Goal: Task Accomplishment & Management: Use online tool/utility

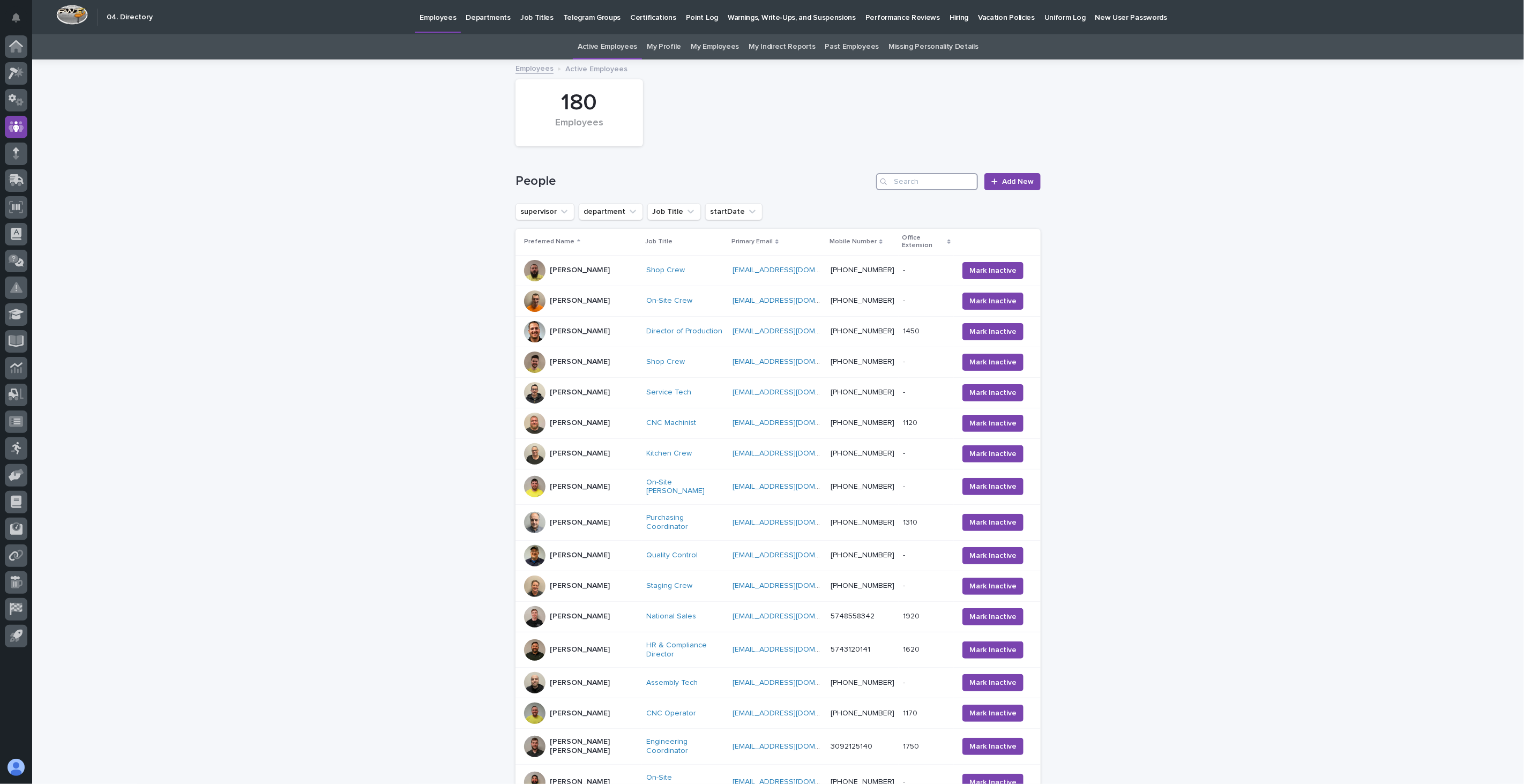
click at [930, 184] on input "Search" at bounding box center [927, 181] width 101 height 17
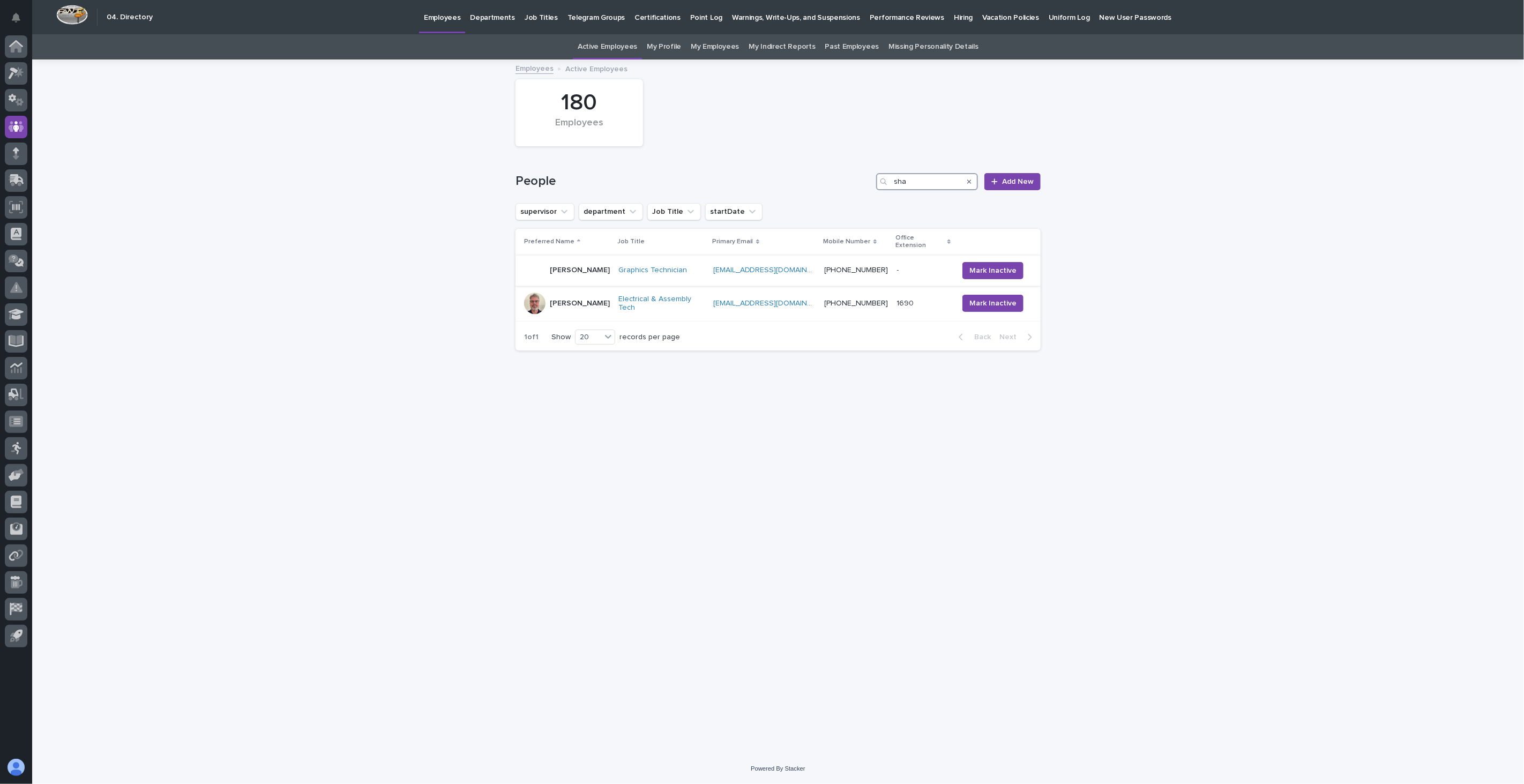
type input "sha"
click at [593, 268] on div "[PERSON_NAME]" at bounding box center [580, 270] width 60 height 18
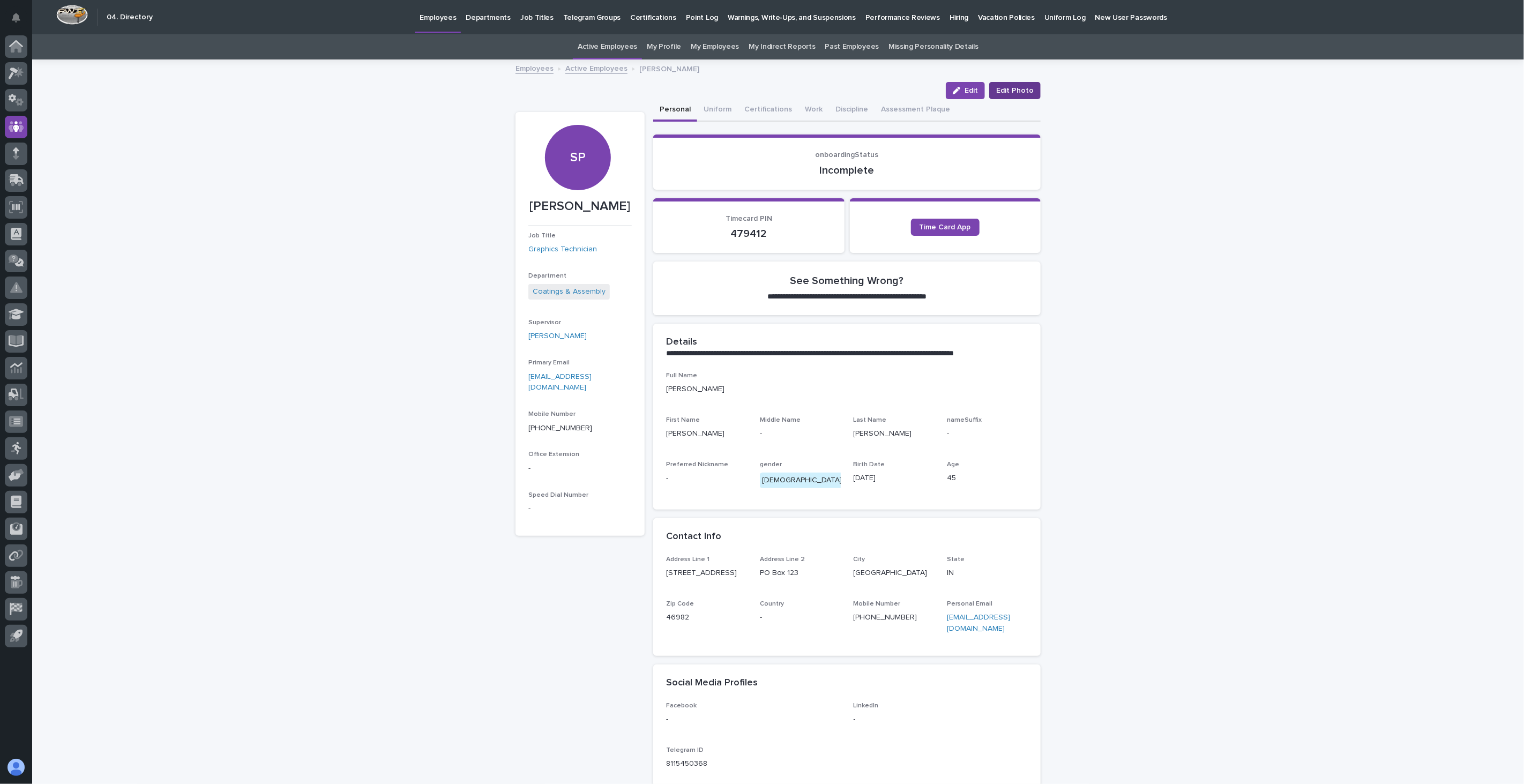
click at [1017, 93] on span "Edit Photo" at bounding box center [1015, 90] width 38 height 11
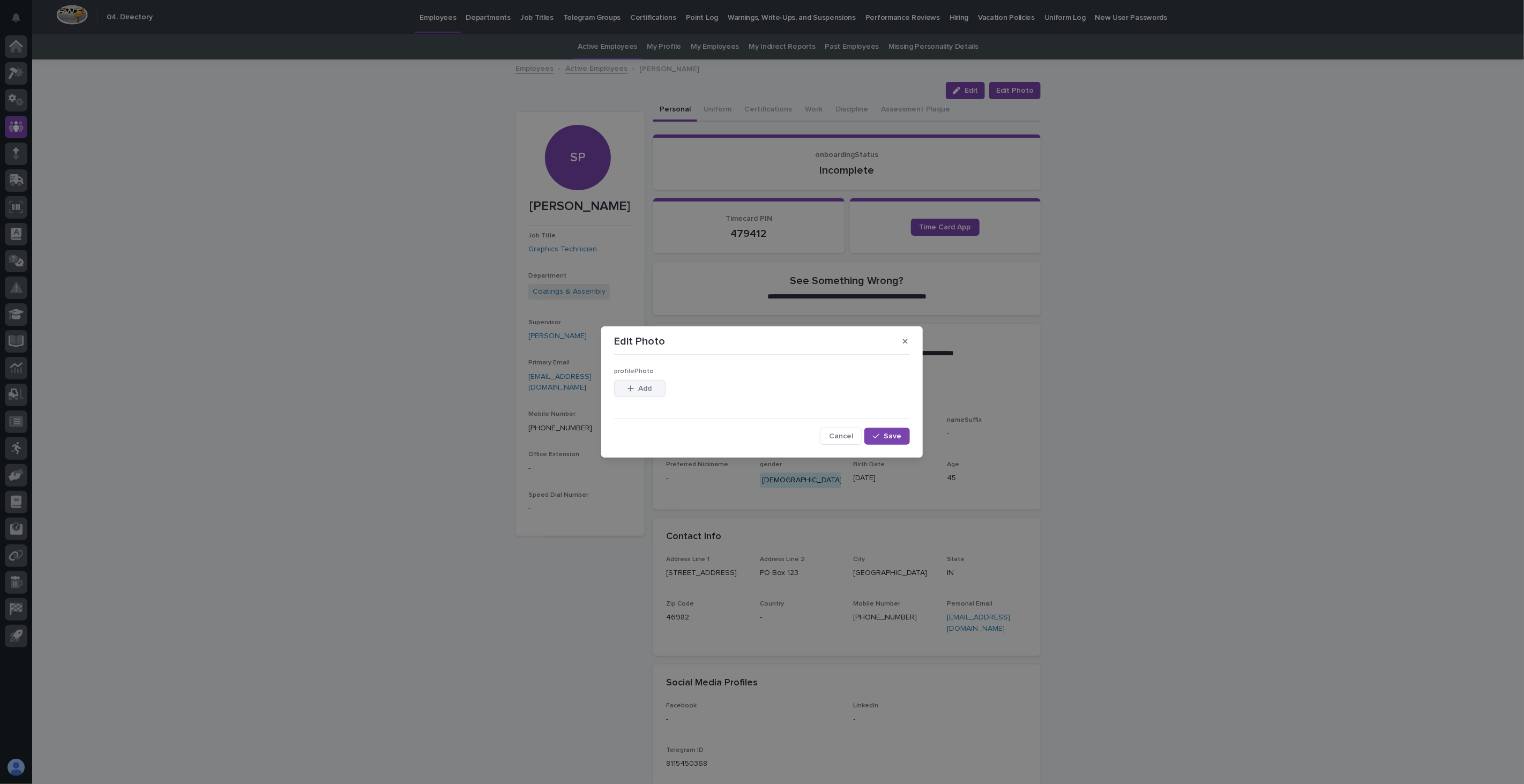
click at [640, 385] on span "Add" at bounding box center [645, 389] width 13 height 8
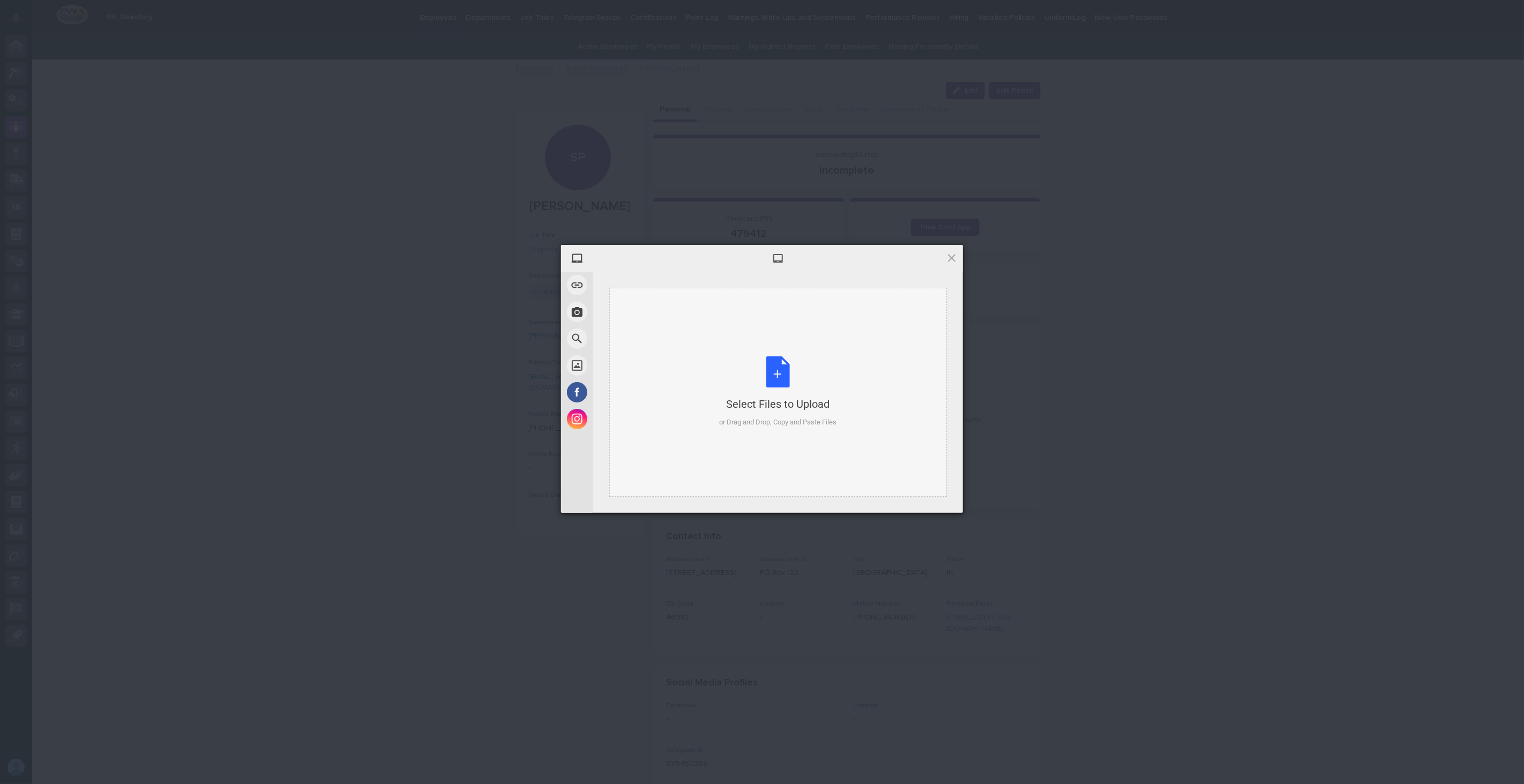
click at [791, 413] on div "Select Files to Upload or Drag and Drop, Copy and Paste Files" at bounding box center [778, 392] width 117 height 72
click at [936, 495] on span "Upload 1" at bounding box center [931, 499] width 21 height 8
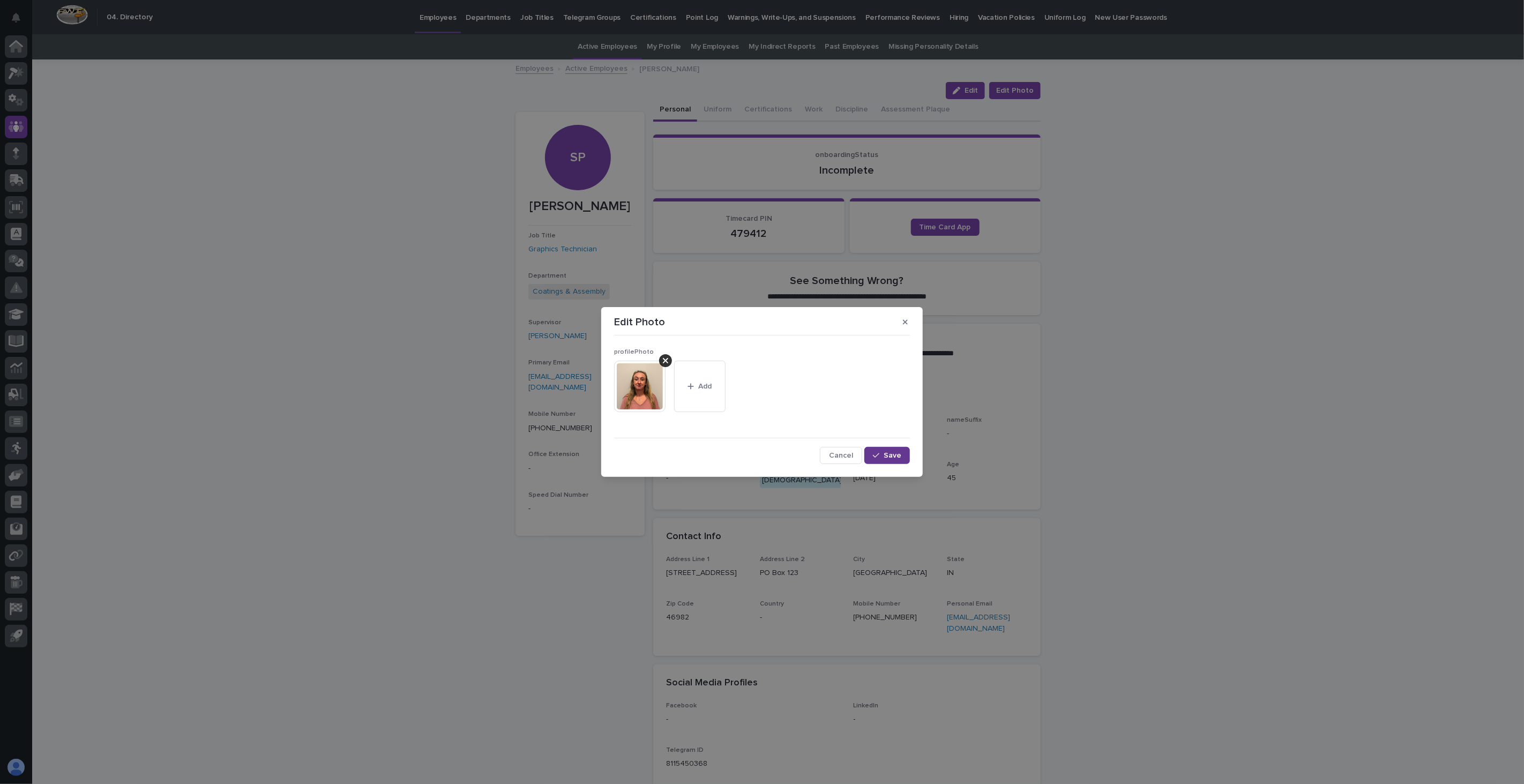
click at [895, 461] on button "Save" at bounding box center [887, 455] width 46 height 17
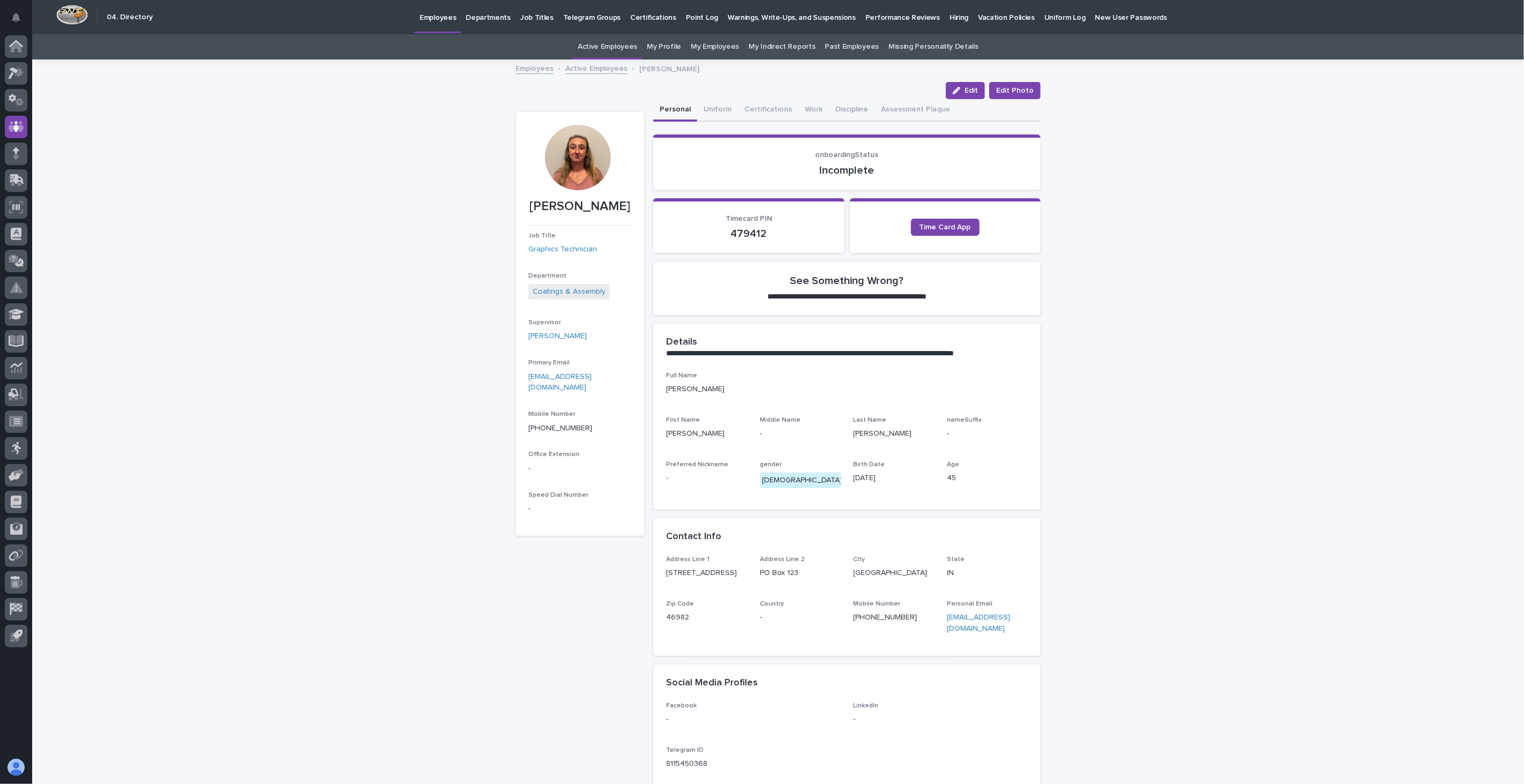
click at [538, 64] on link "Employees" at bounding box center [535, 68] width 38 height 12
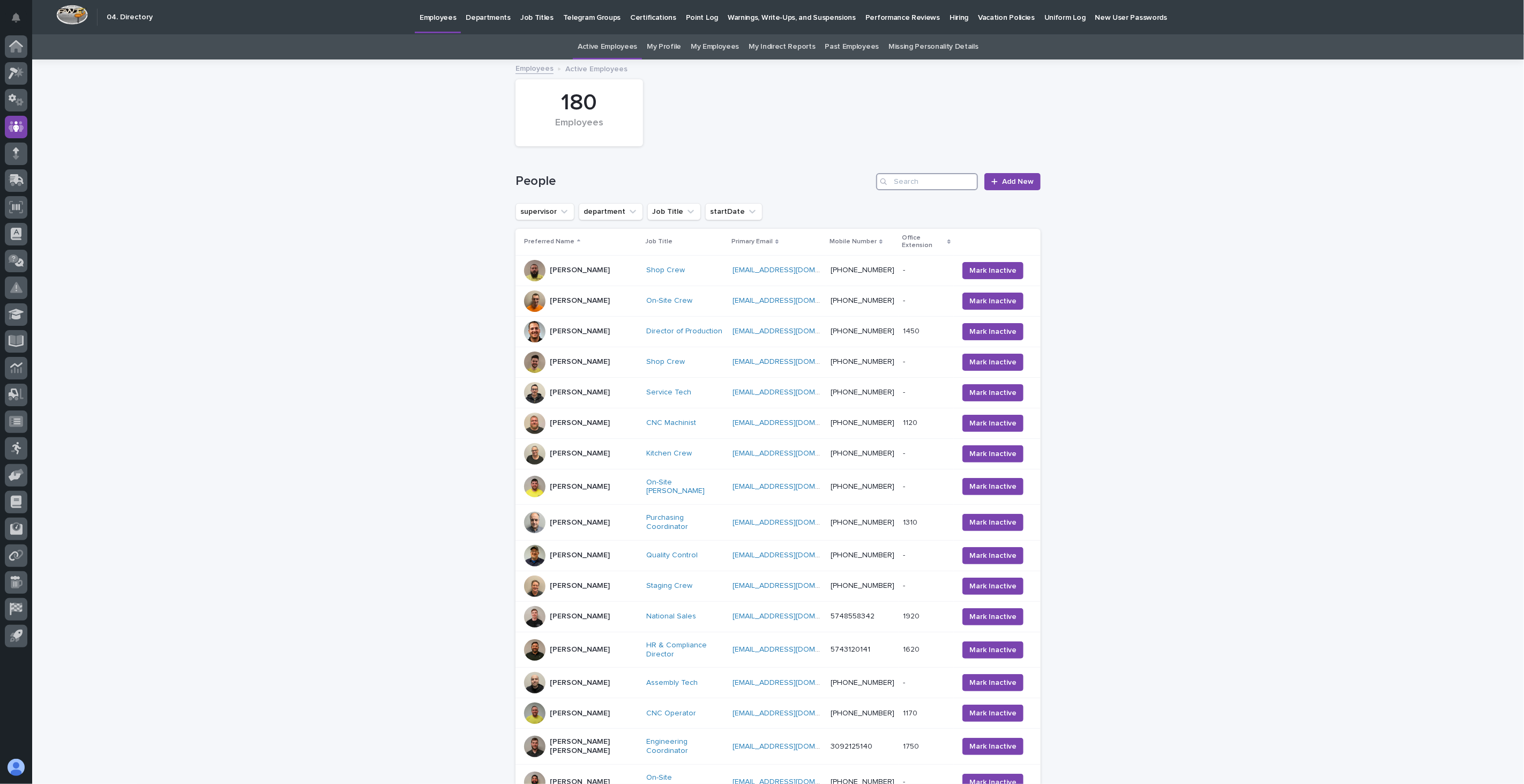
click at [946, 186] on input "Search" at bounding box center [927, 181] width 101 height 17
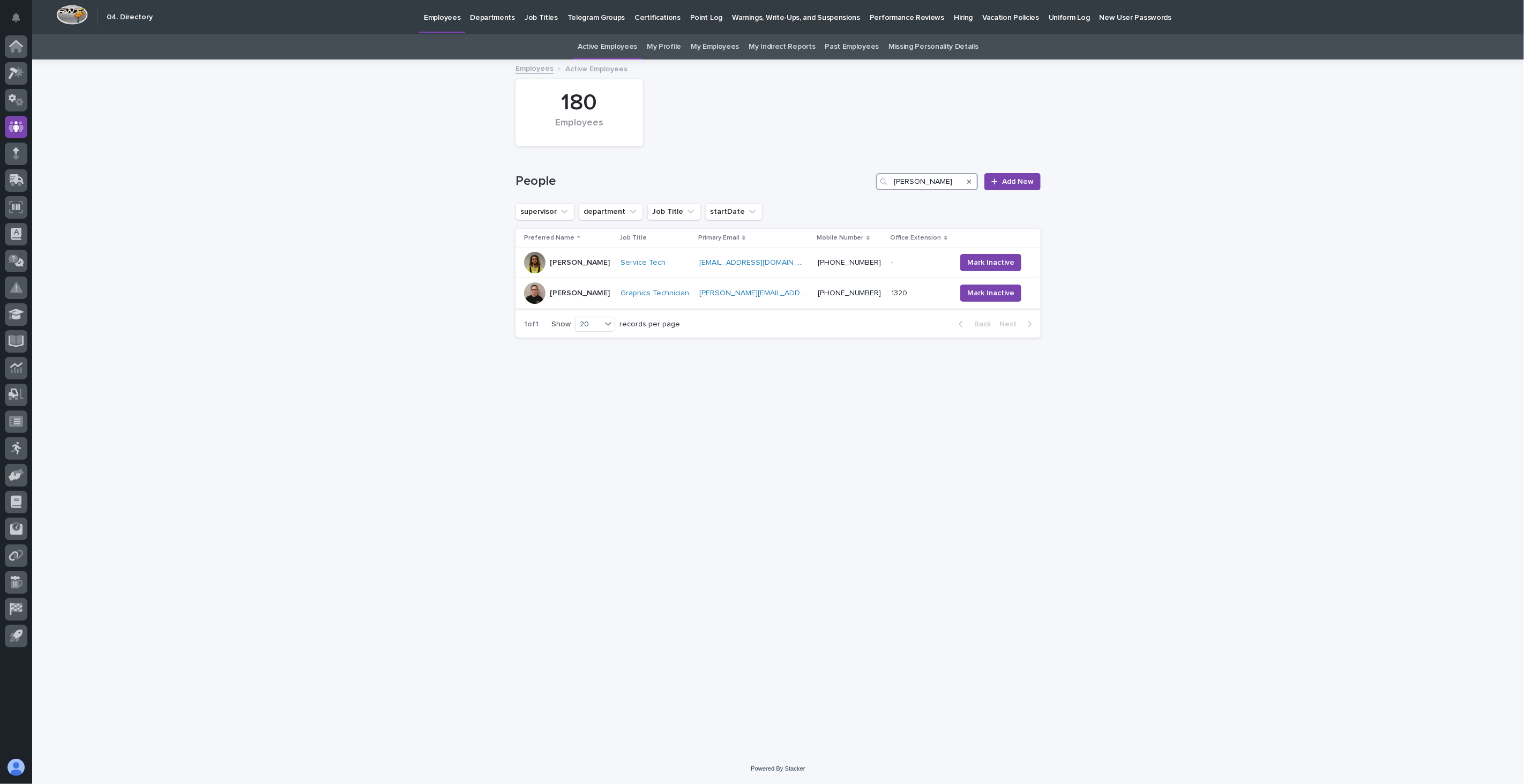
type input "[PERSON_NAME]"
click at [594, 297] on div "[PERSON_NAME]" at bounding box center [568, 293] width 87 height 22
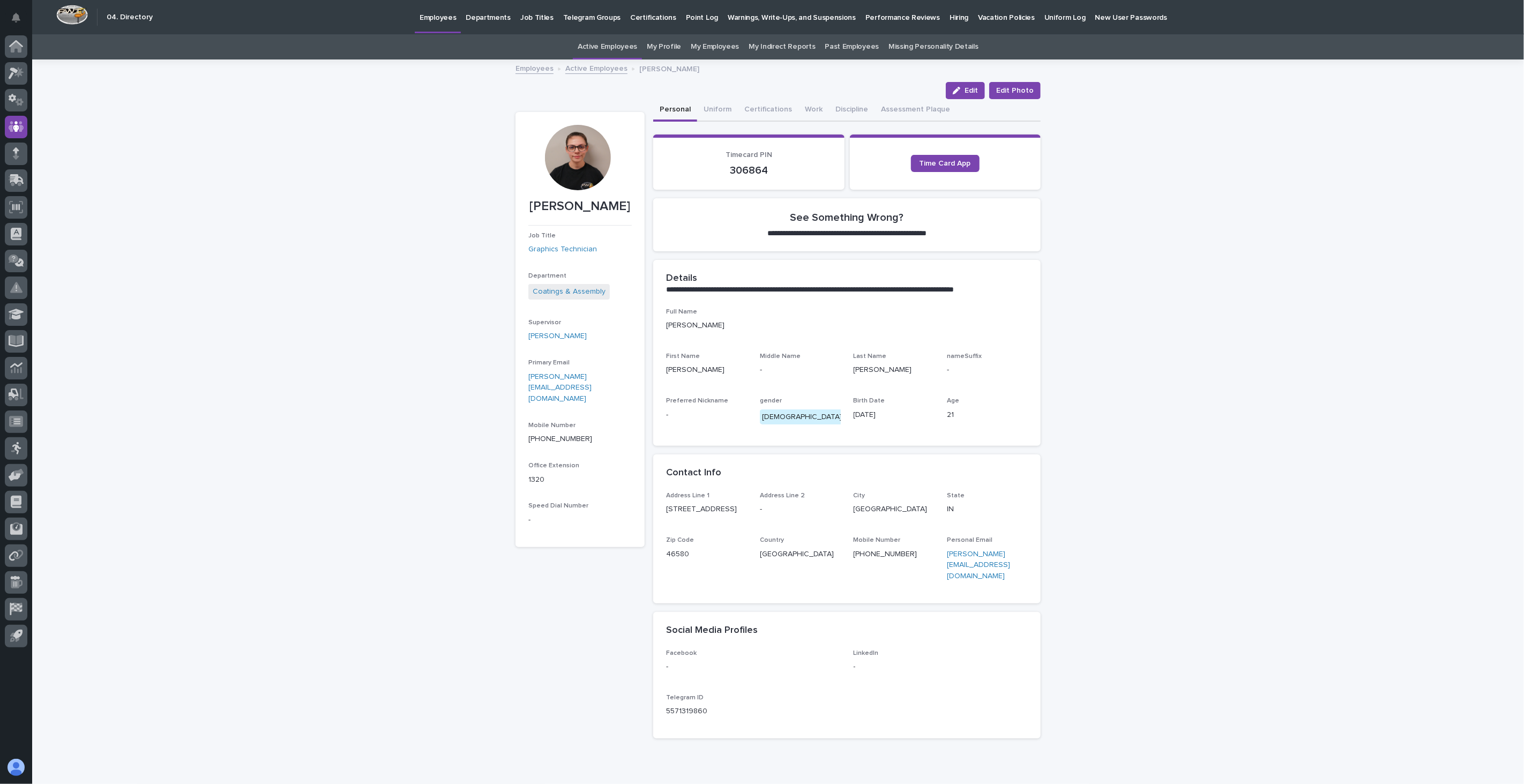
click at [583, 69] on link "Active Employees" at bounding box center [596, 68] width 63 height 12
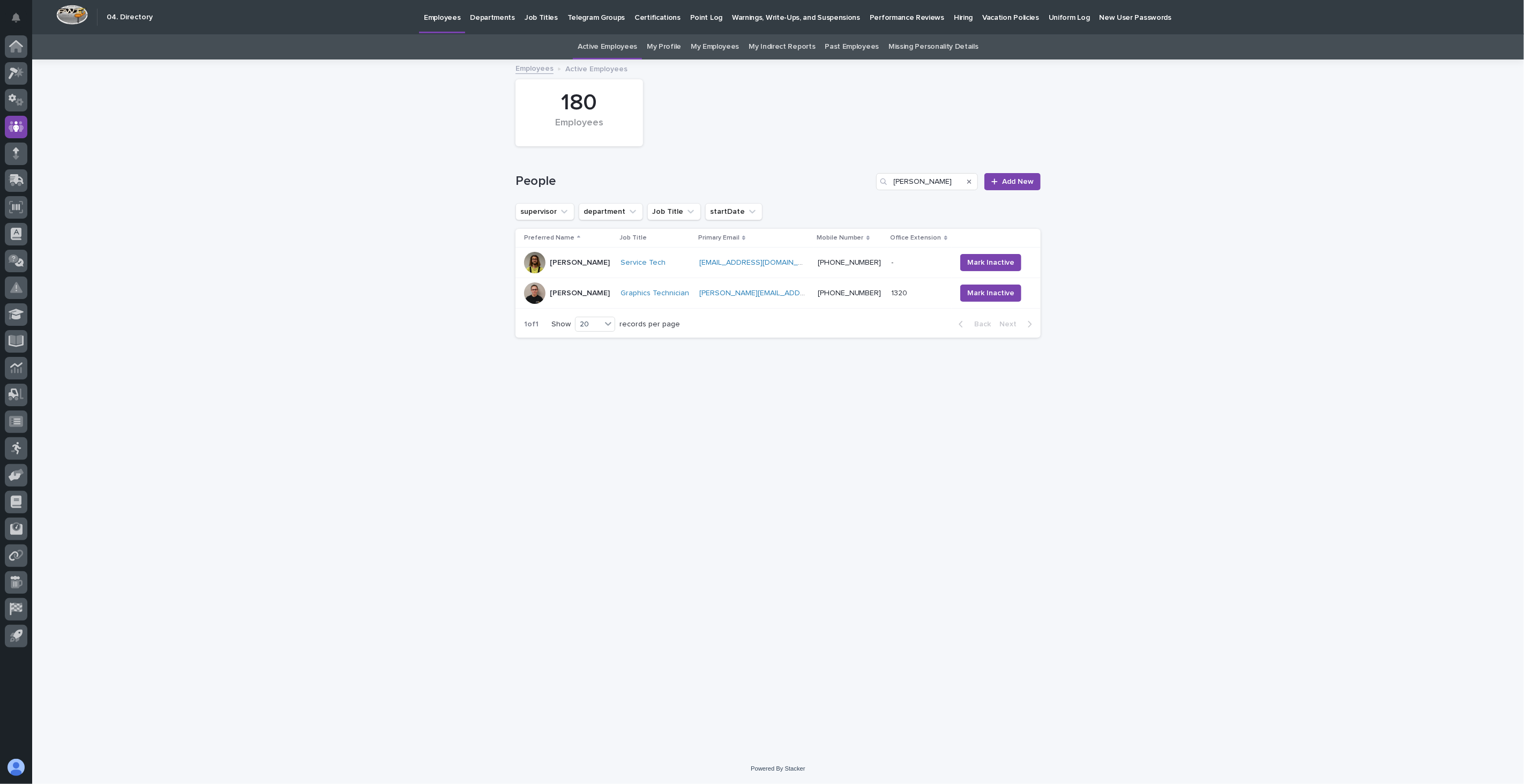
click at [601, 262] on div "[PERSON_NAME]" at bounding box center [568, 262] width 87 height 22
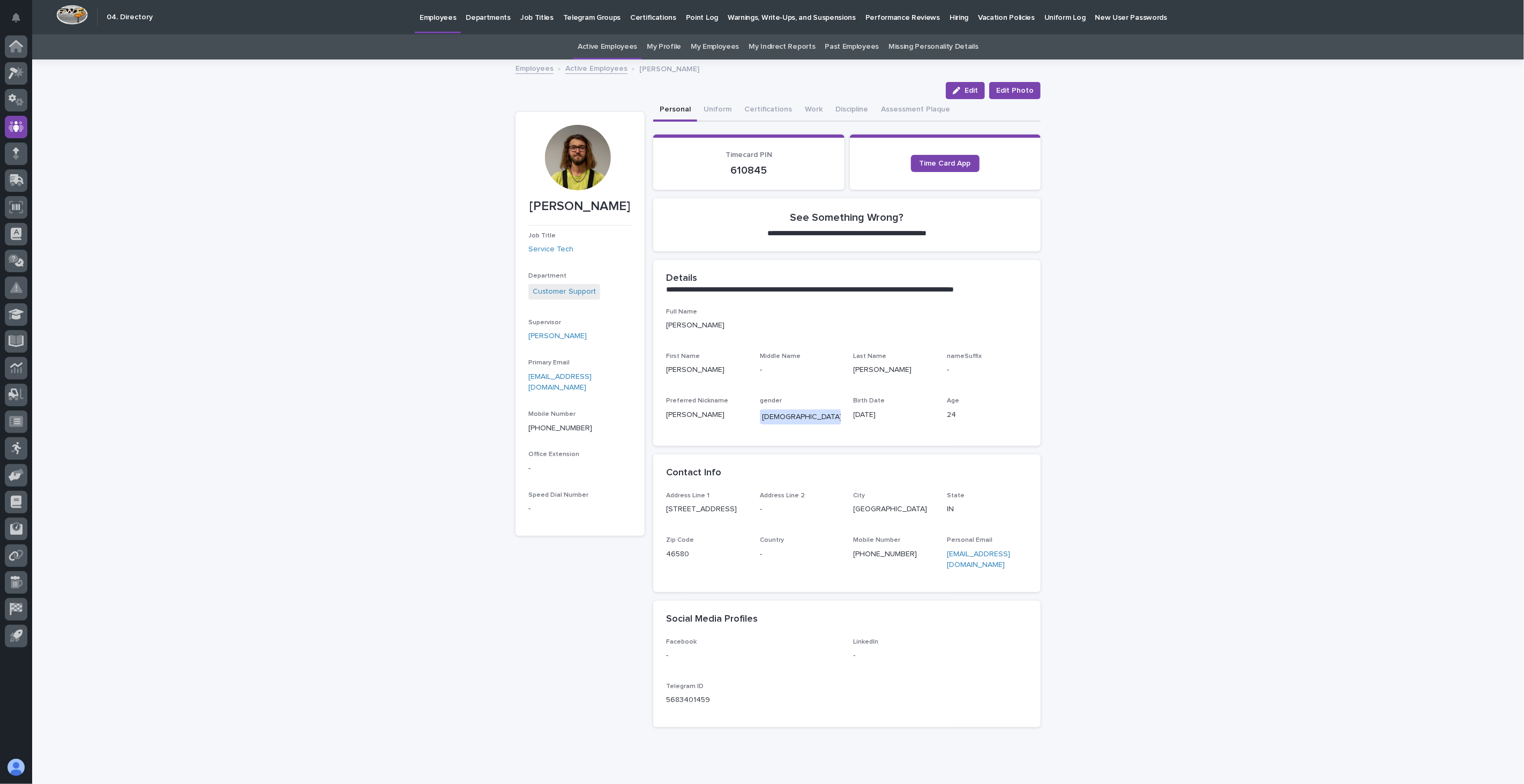
click at [581, 68] on link "Active Employees" at bounding box center [596, 68] width 63 height 12
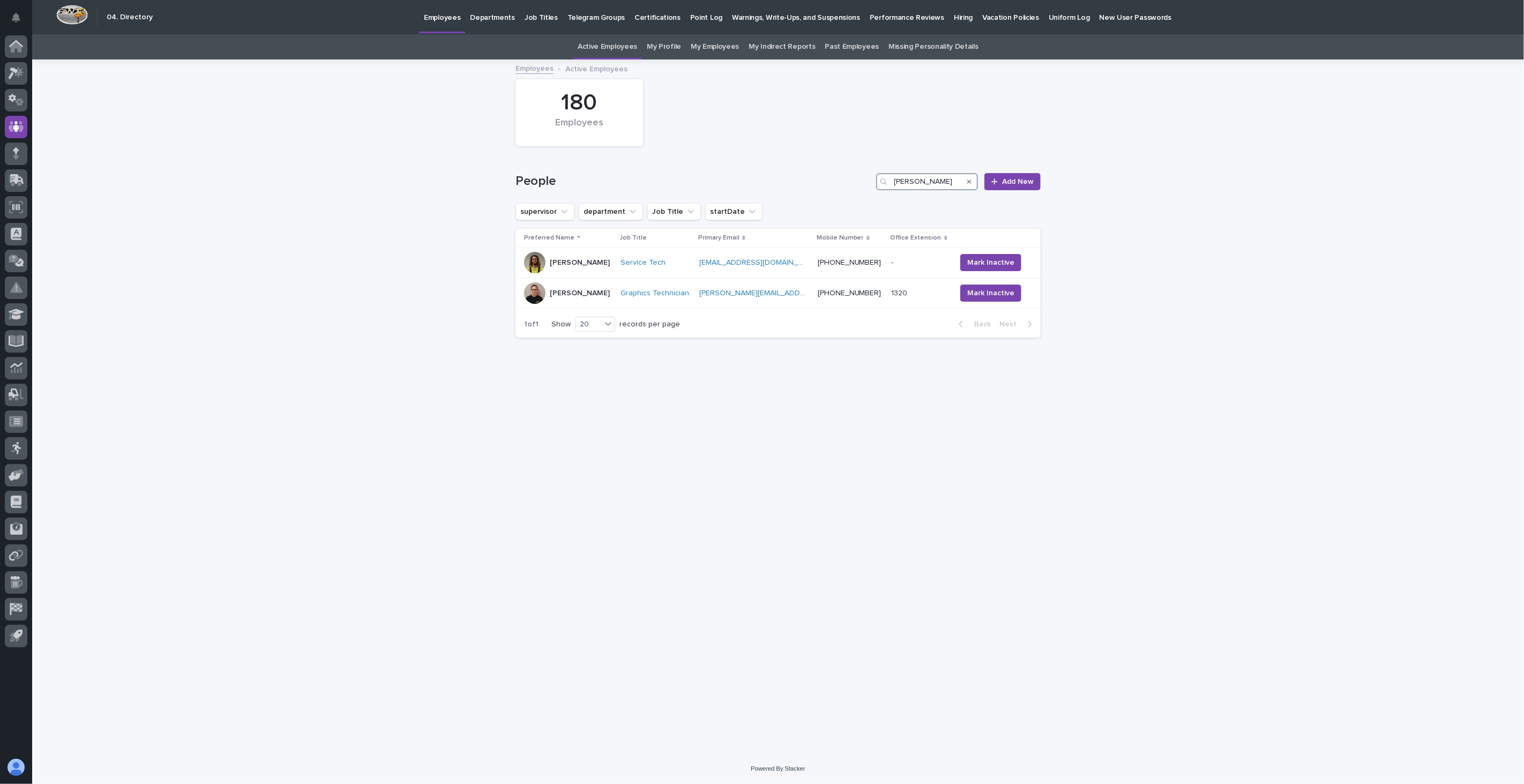
drag, startPoint x: 872, startPoint y: 183, endPoint x: 787, endPoint y: 185, distance: 85.0
click at [787, 185] on div "People [PERSON_NAME] Add New" at bounding box center [778, 181] width 525 height 17
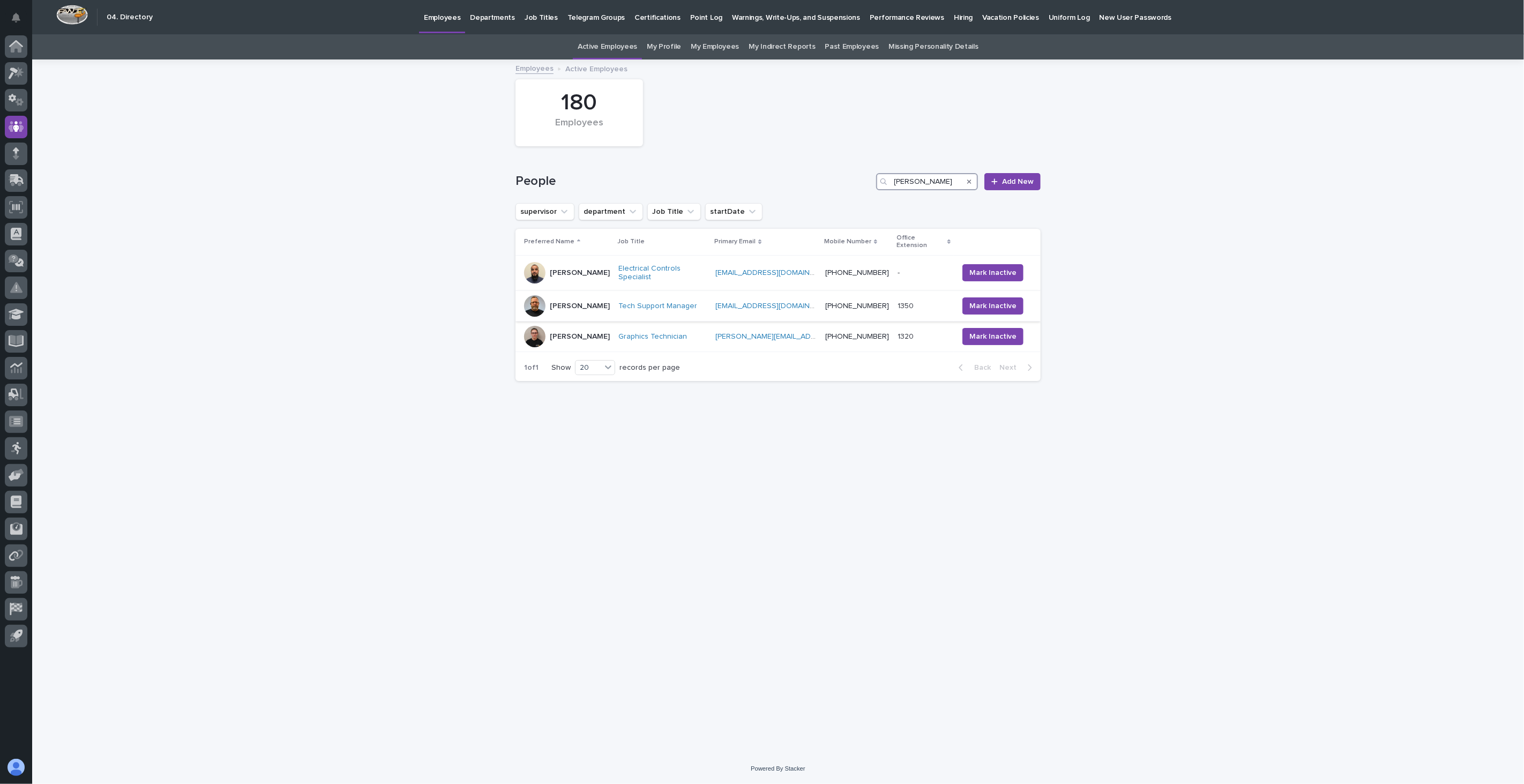
type input "[PERSON_NAME]"
click at [592, 295] on div "[PERSON_NAME]" at bounding box center [567, 306] width 85 height 22
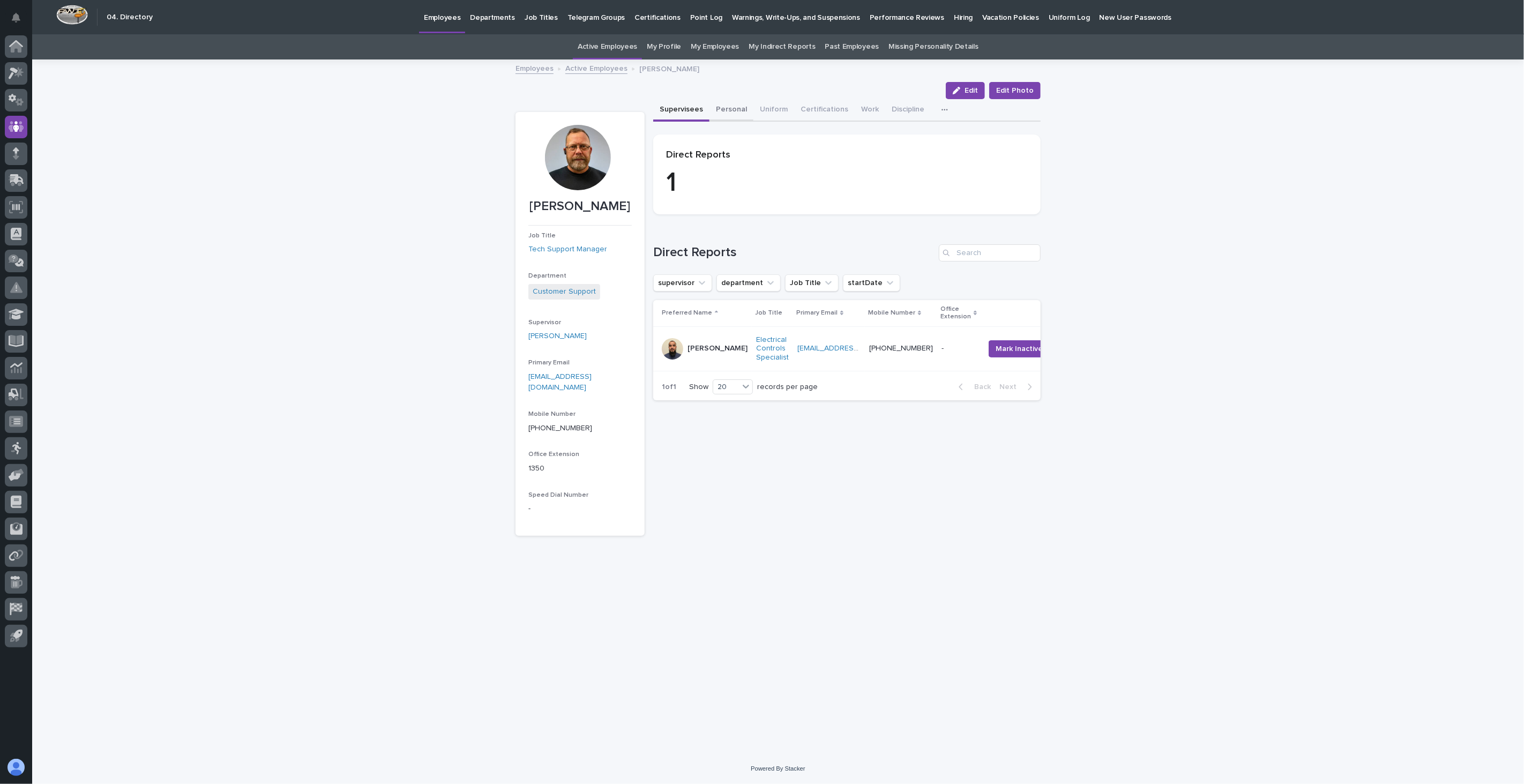
click at [732, 108] on button "Personal" at bounding box center [732, 110] width 44 height 23
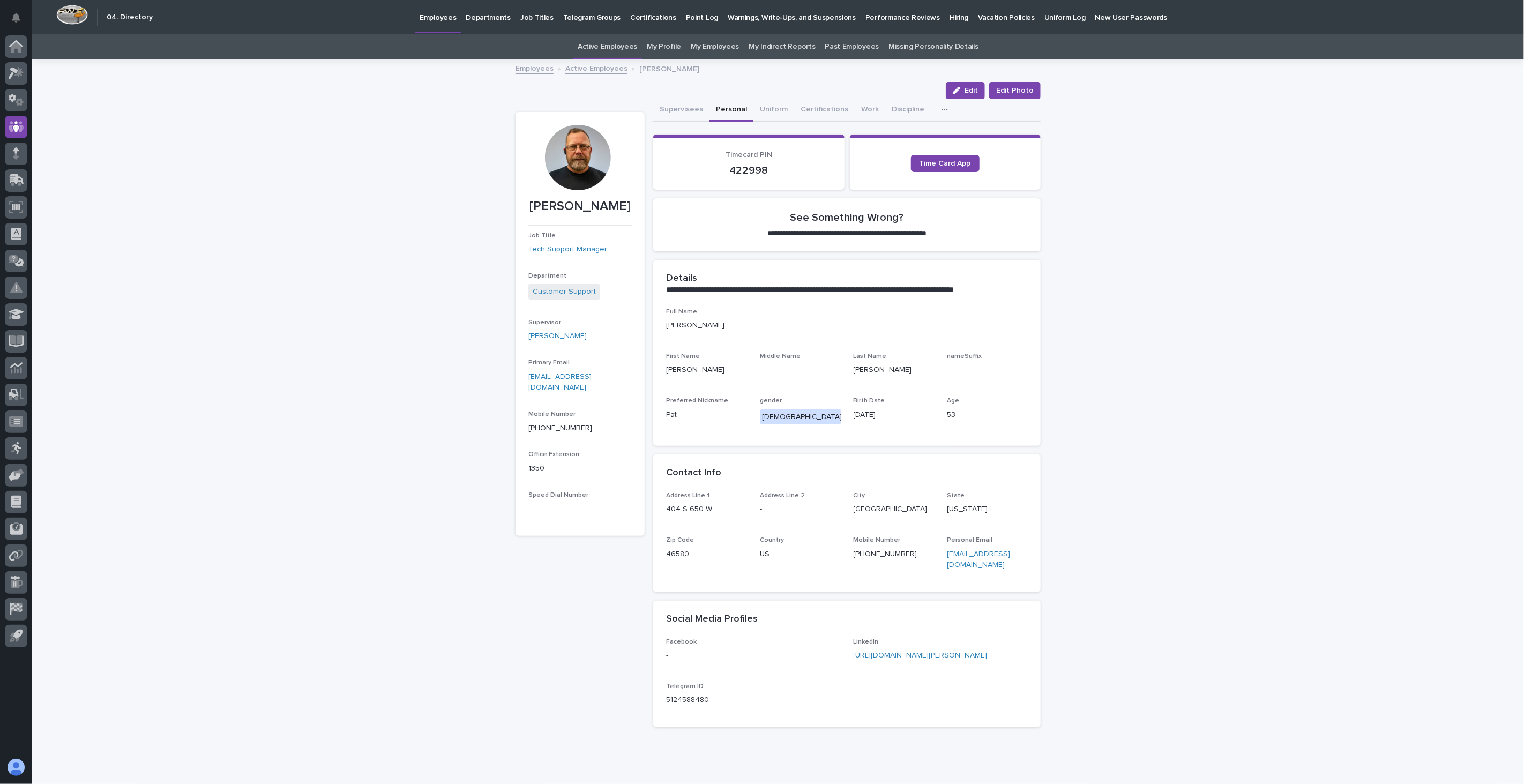
click at [582, 66] on link "Active Employees" at bounding box center [596, 68] width 63 height 12
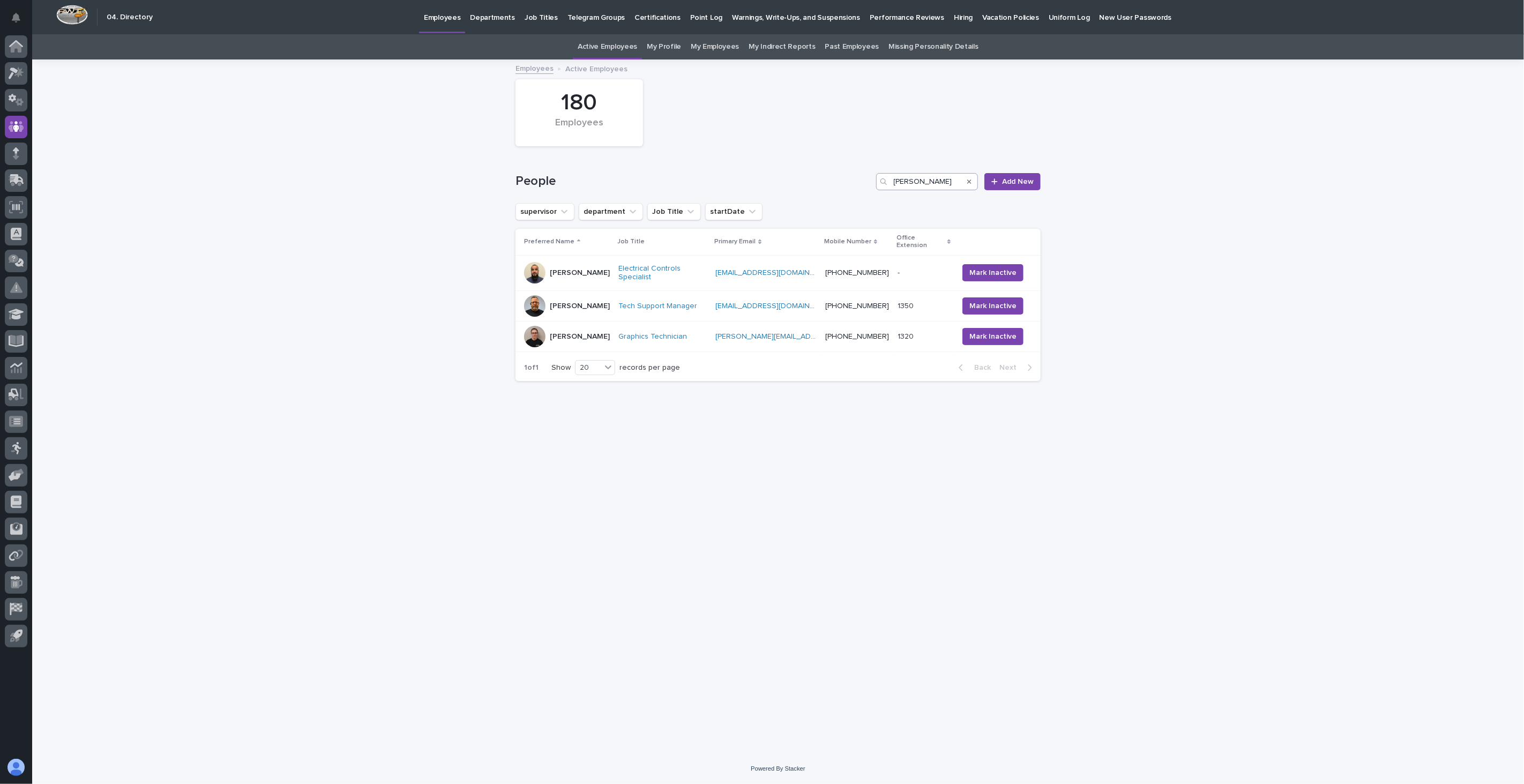
click at [970, 182] on icon "Search" at bounding box center [969, 181] width 4 height 6
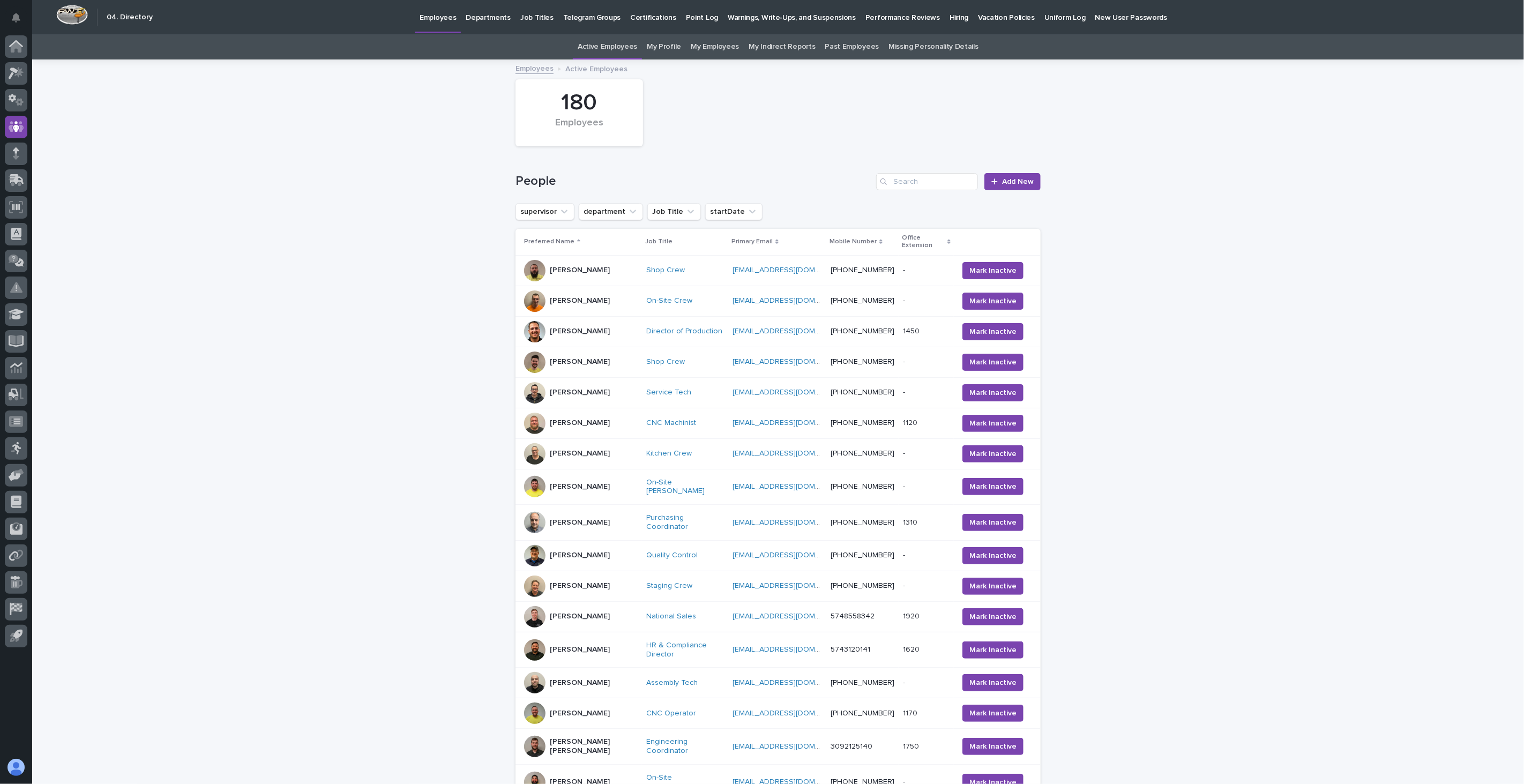
click at [949, 11] on p "Hiring" at bounding box center [958, 11] width 19 height 23
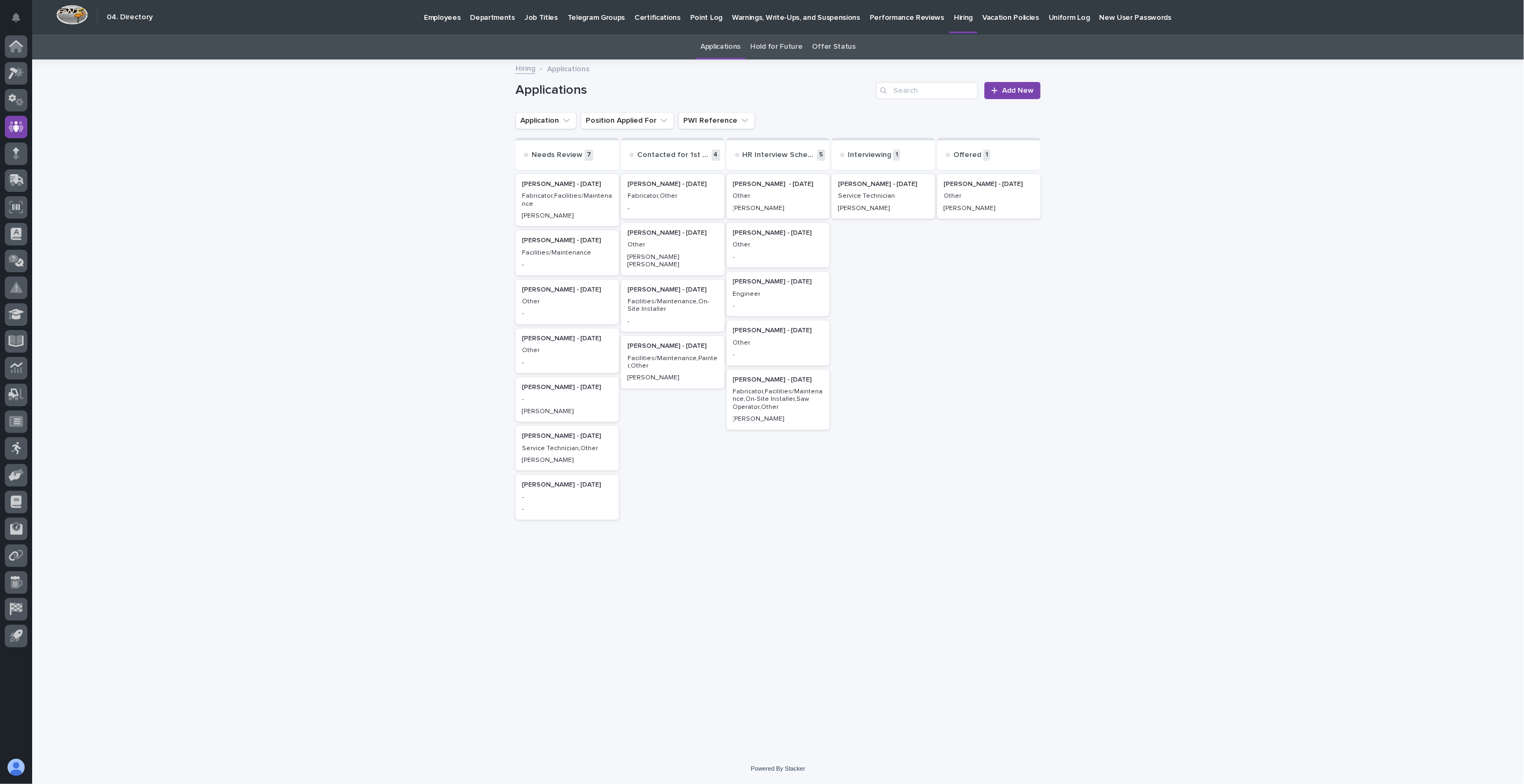
click at [667, 361] on p "Facilities/Maintenance,Painter,Other" at bounding box center [672, 363] width 90 height 16
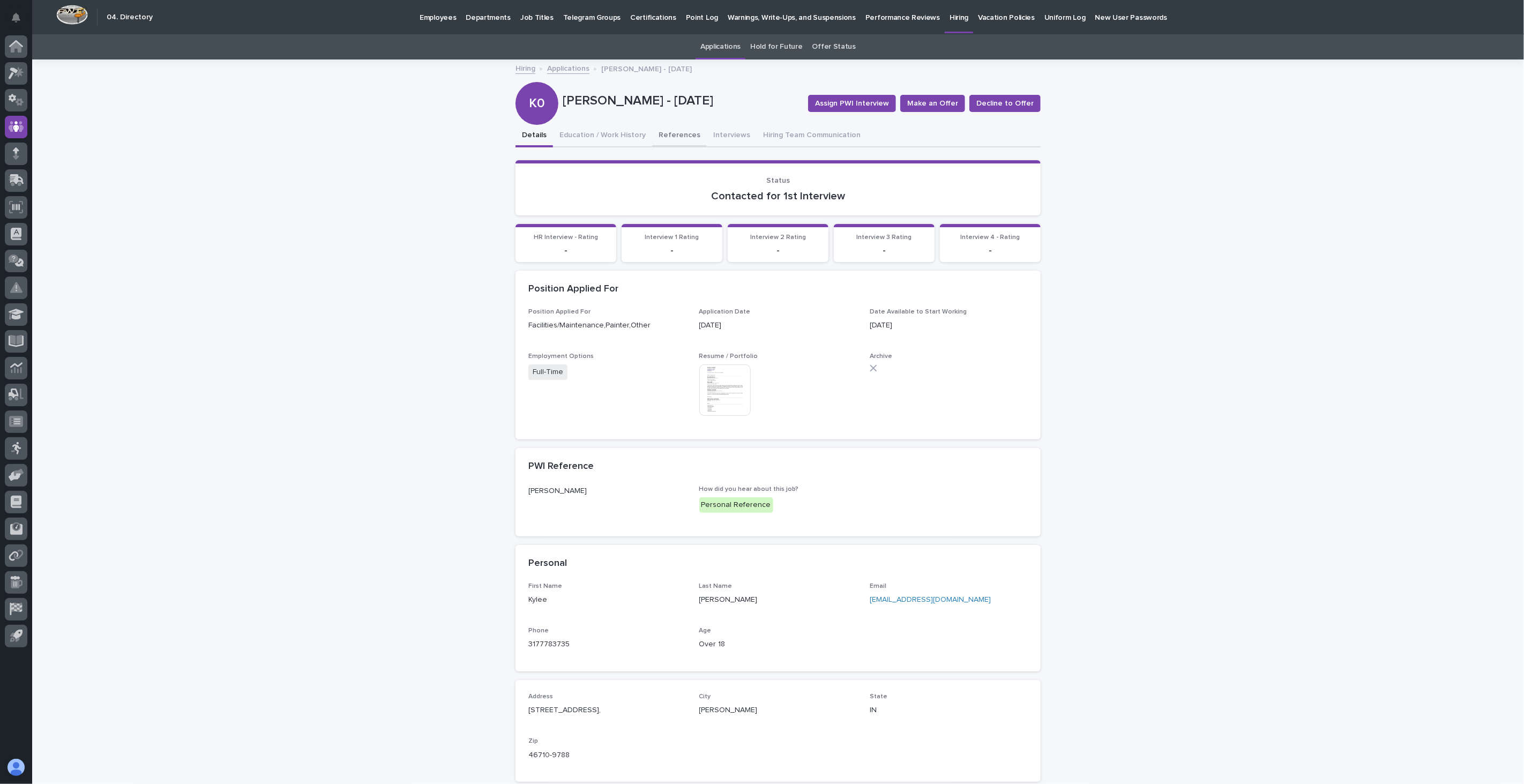
click at [672, 136] on button "References" at bounding box center [679, 136] width 55 height 23
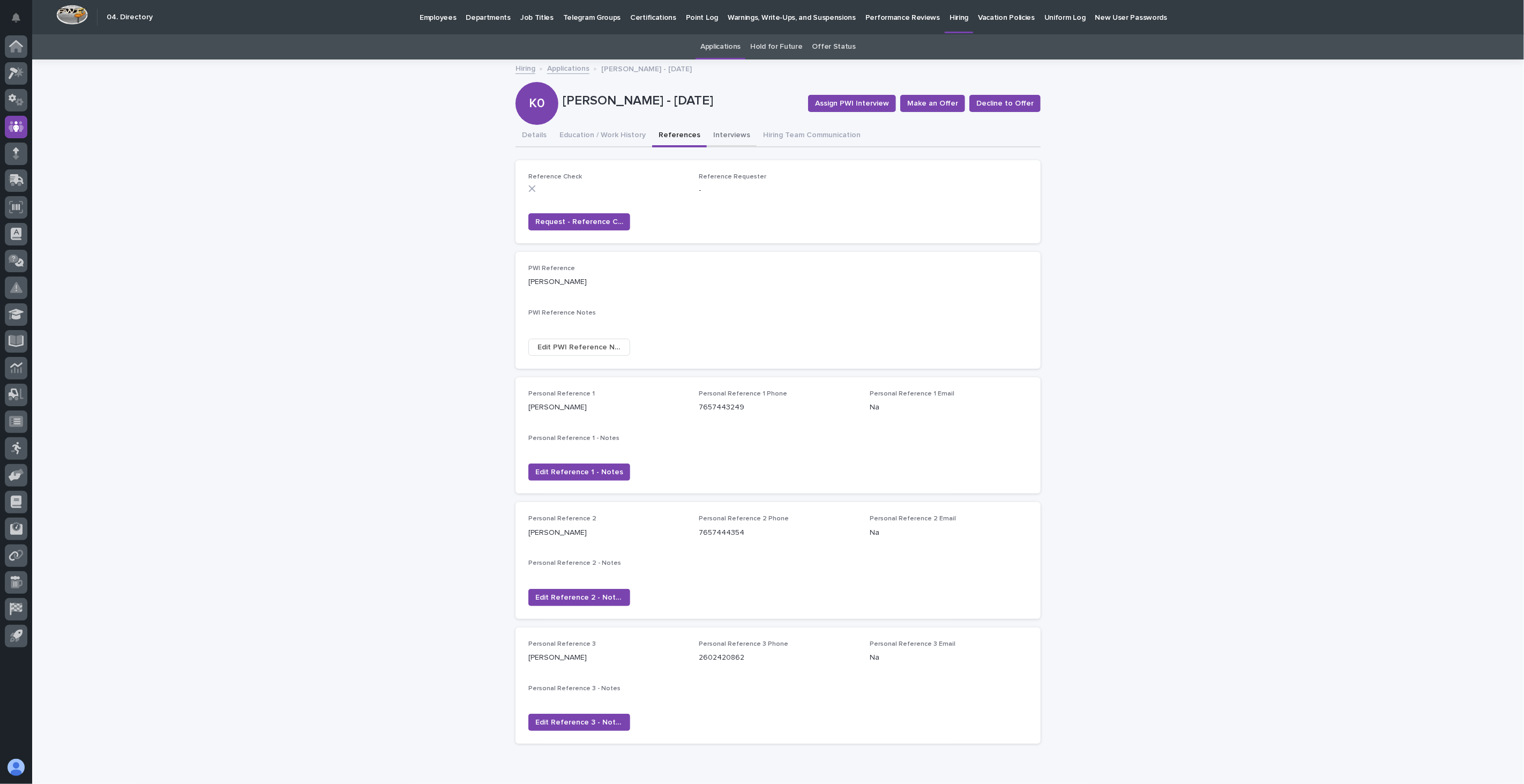
click at [707, 129] on button "Interviews" at bounding box center [732, 136] width 50 height 23
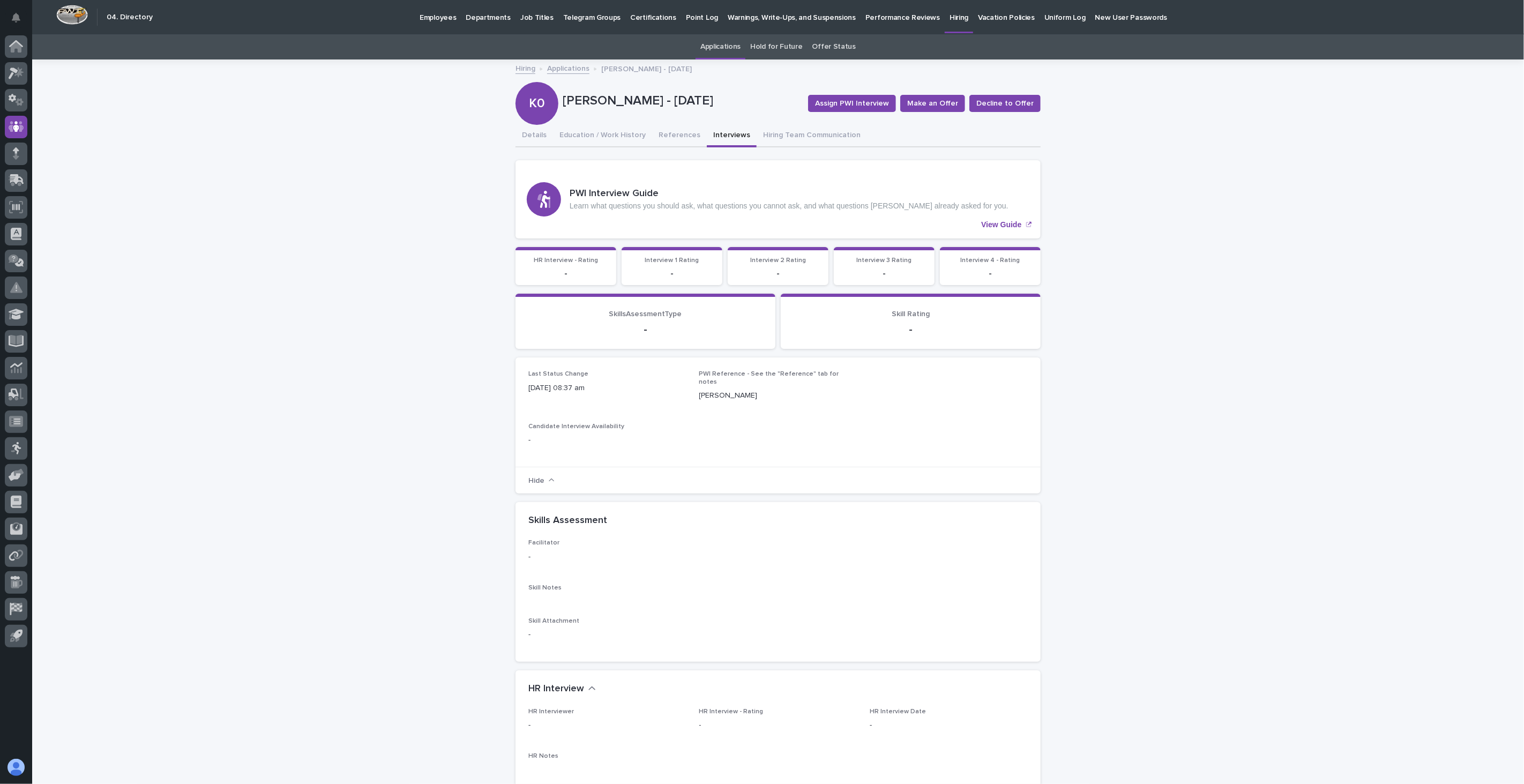
click at [564, 67] on link "Applications" at bounding box center [568, 68] width 43 height 12
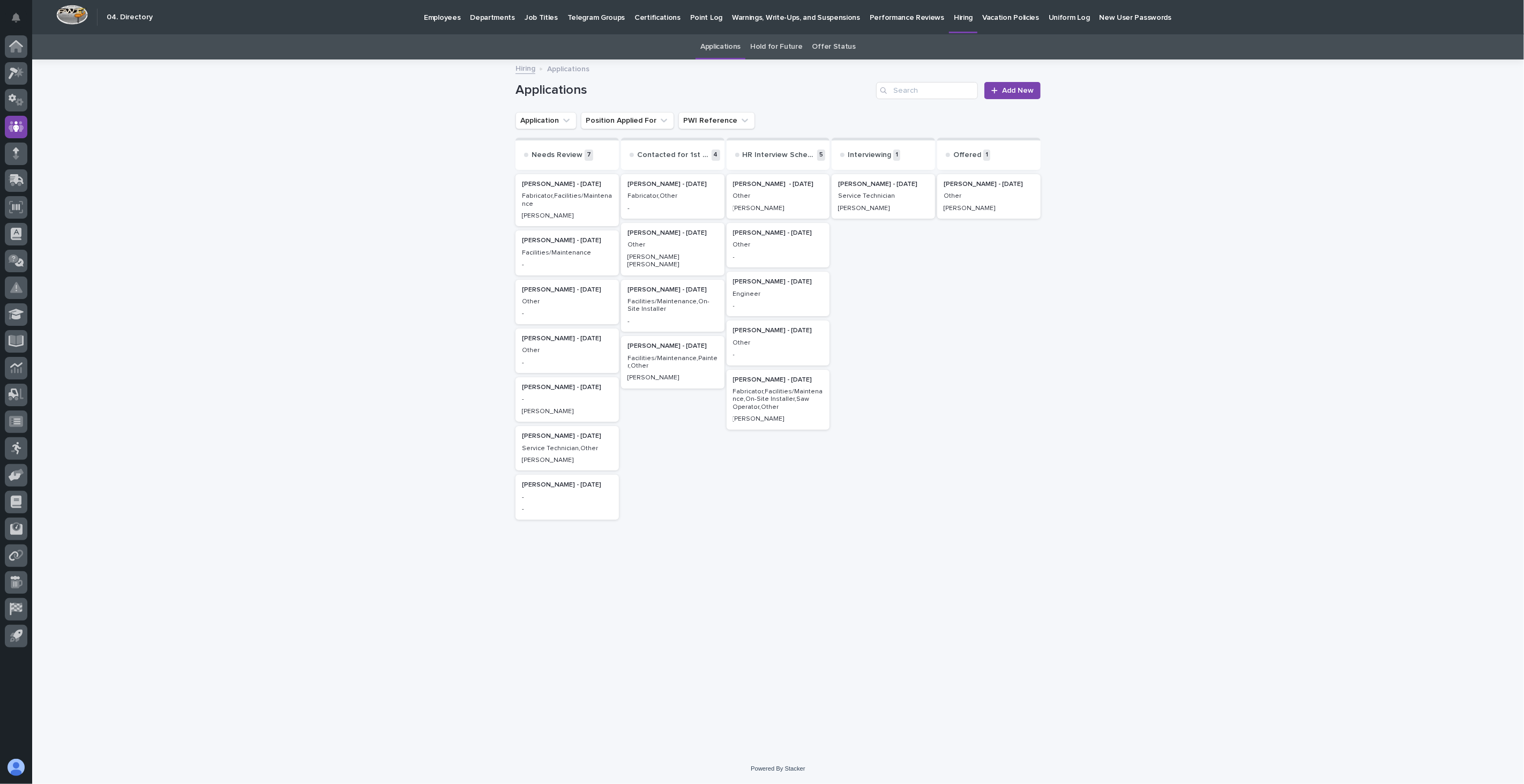
click at [775, 253] on p "-" at bounding box center [777, 257] width 90 height 8
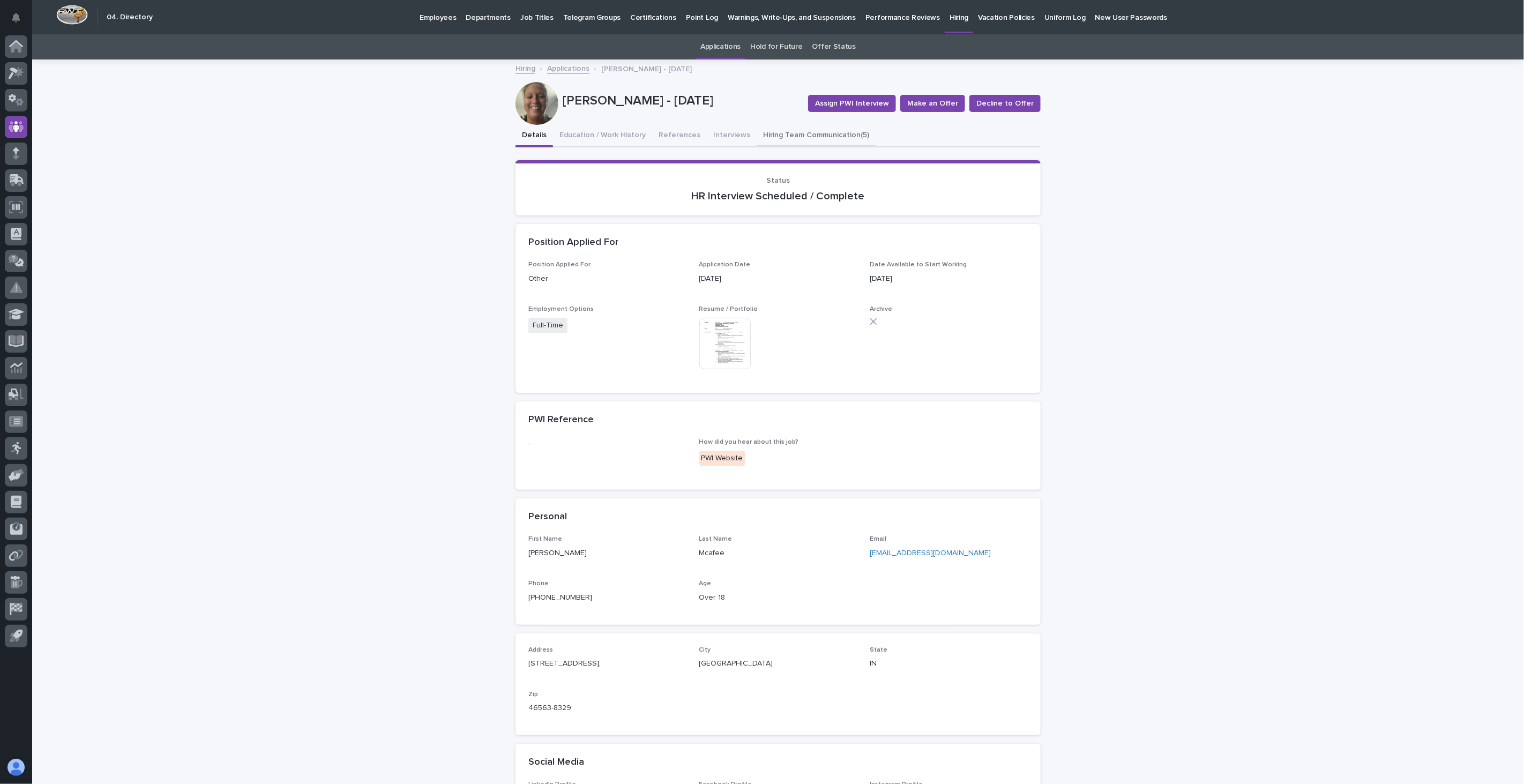
click at [812, 131] on button "Hiring Team Communication (5)" at bounding box center [816, 136] width 119 height 23
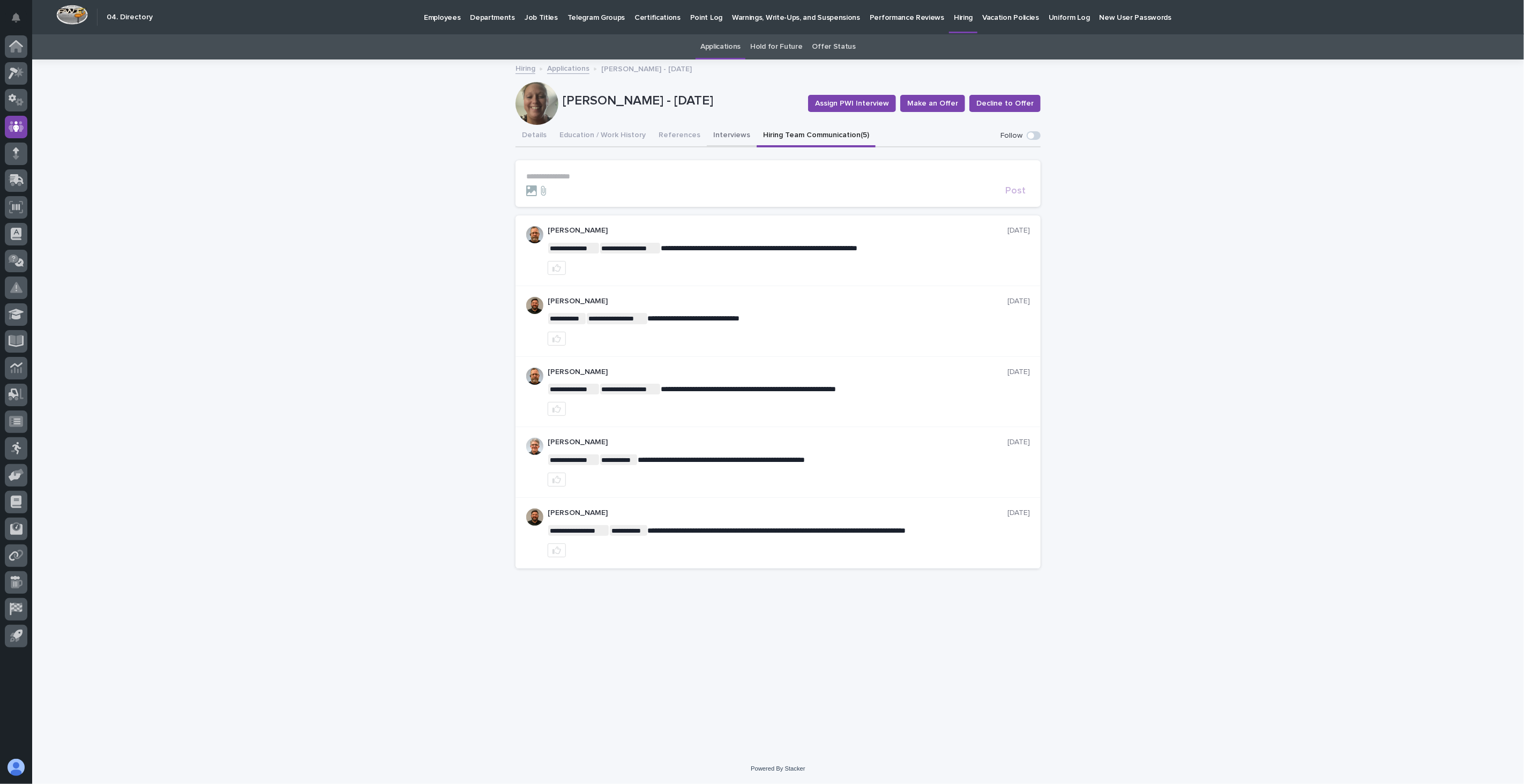
click at [722, 134] on button "Interviews" at bounding box center [732, 136] width 50 height 23
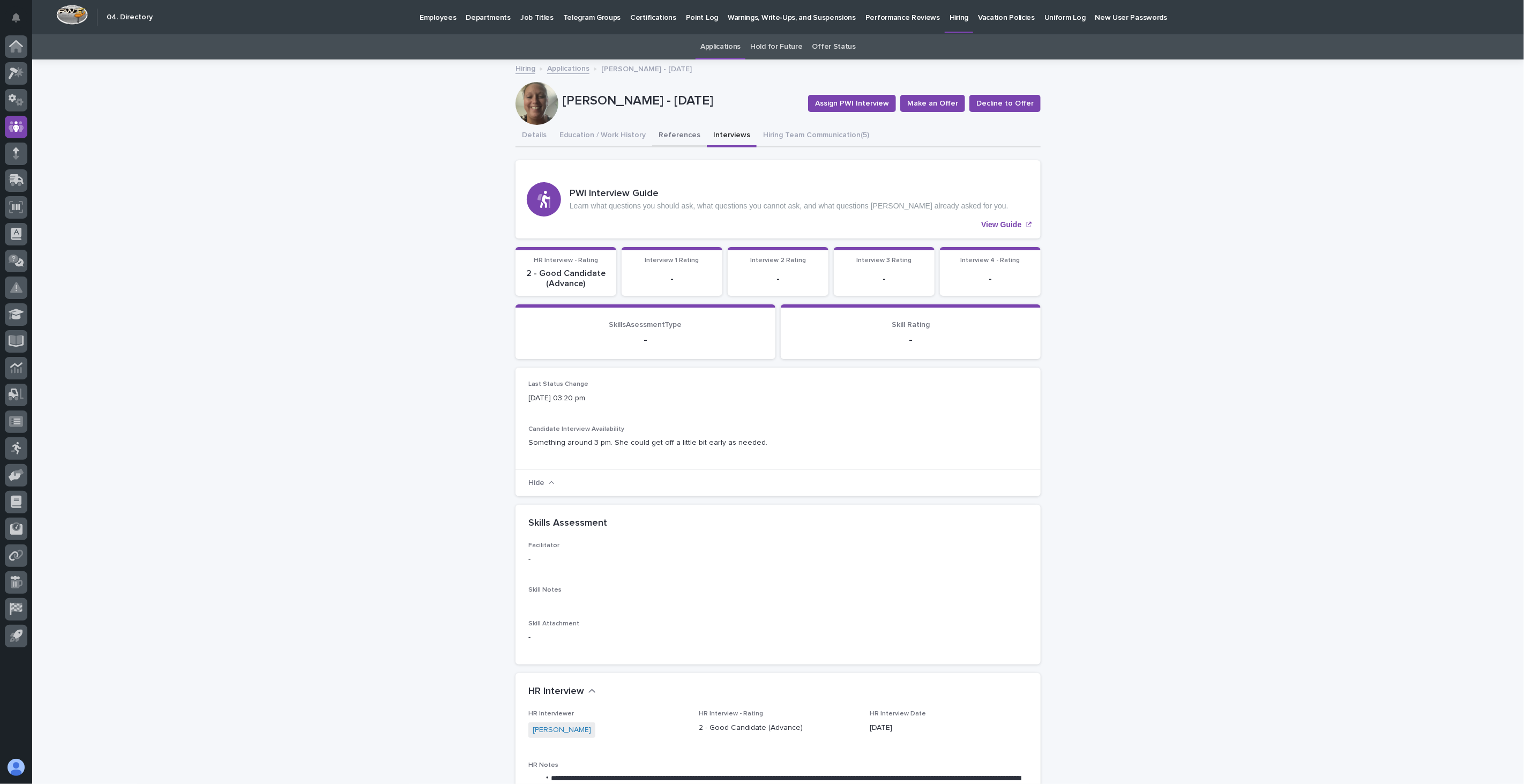
click at [662, 129] on button "References" at bounding box center [679, 136] width 55 height 23
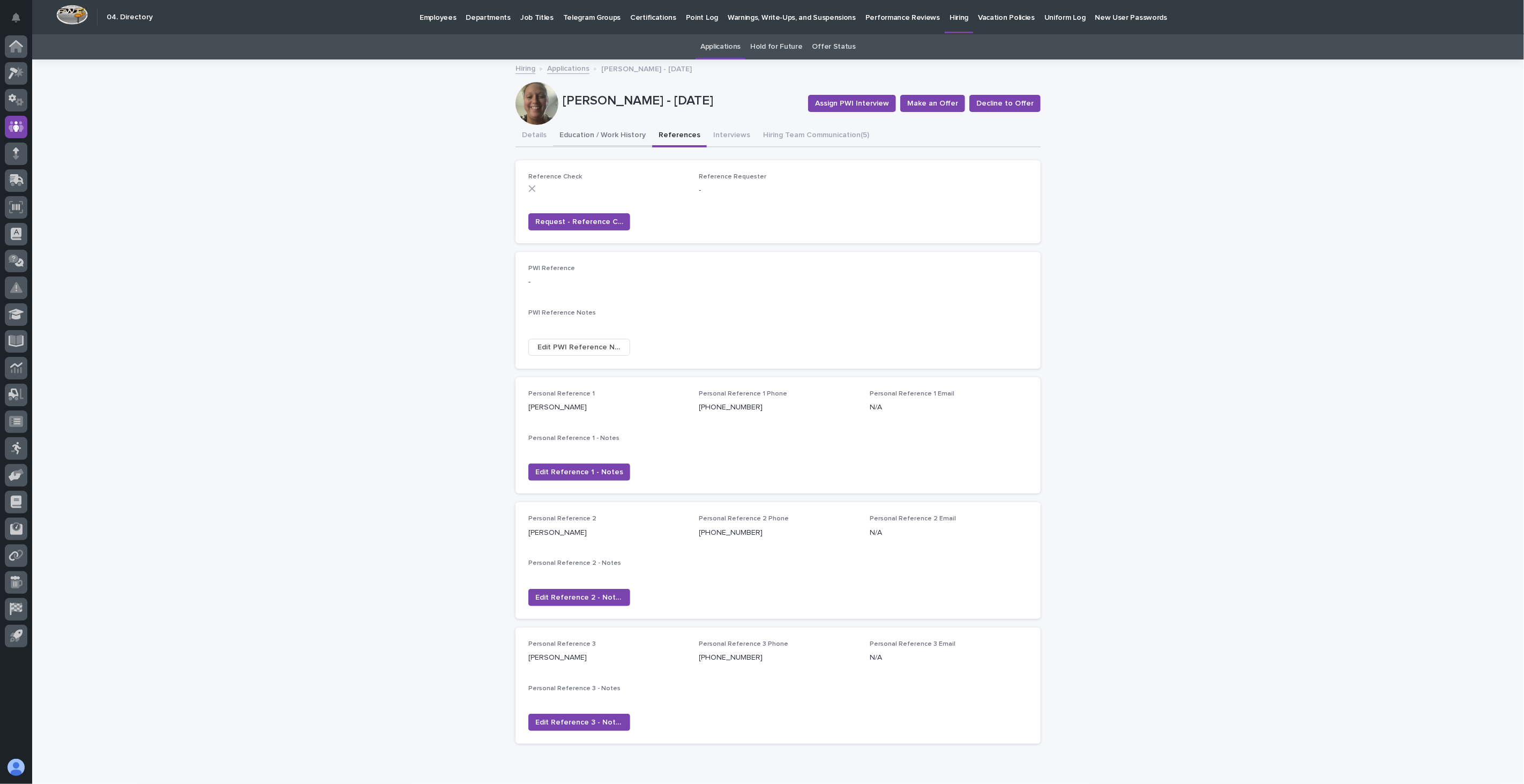
click at [608, 135] on button "Education / Work History" at bounding box center [602, 136] width 99 height 23
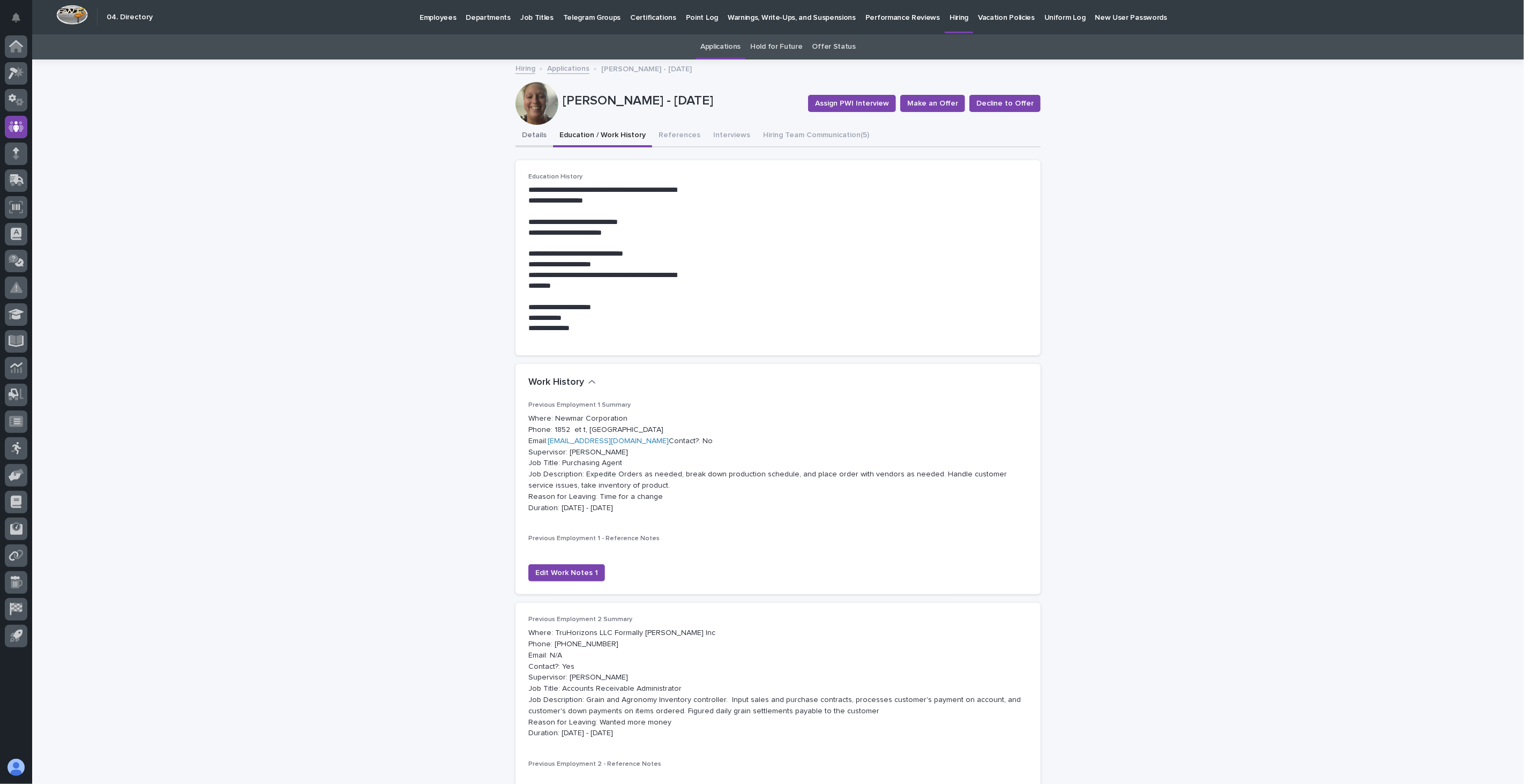
click at [527, 132] on button "Details" at bounding box center [535, 136] width 38 height 23
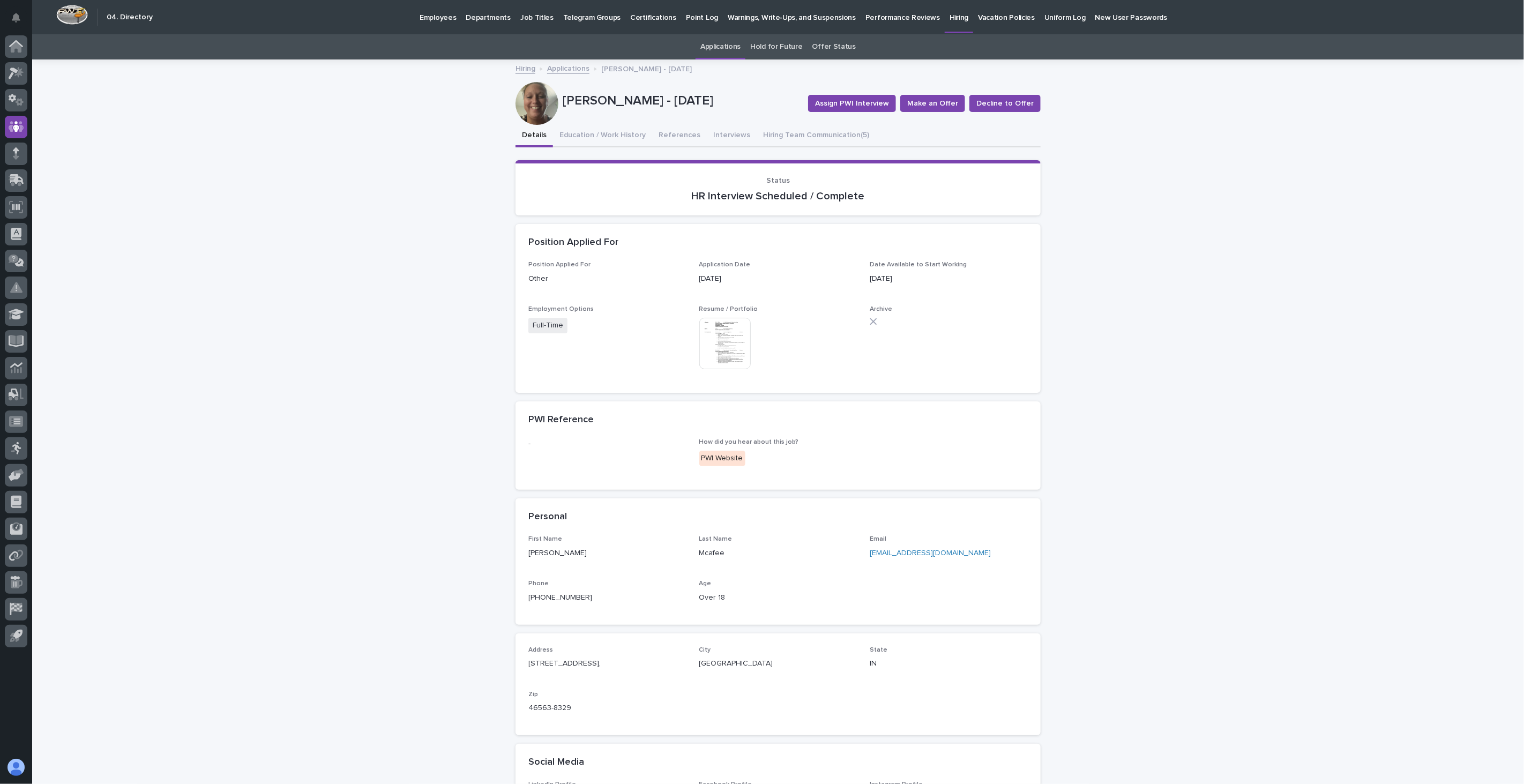
click at [717, 336] on img at bounding box center [725, 344] width 52 height 52
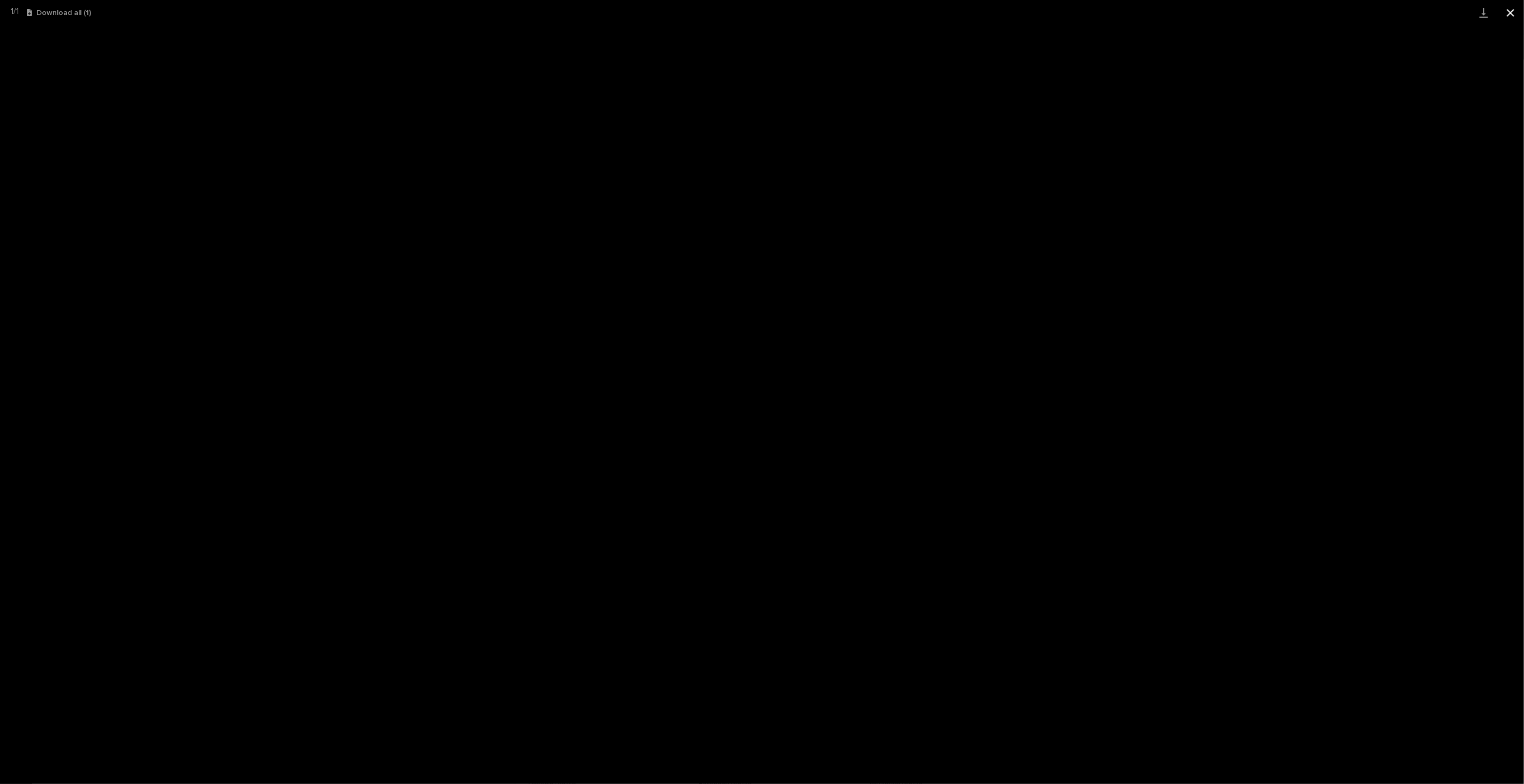
click at [1512, 11] on button "Close gallery" at bounding box center [1510, 12] width 27 height 25
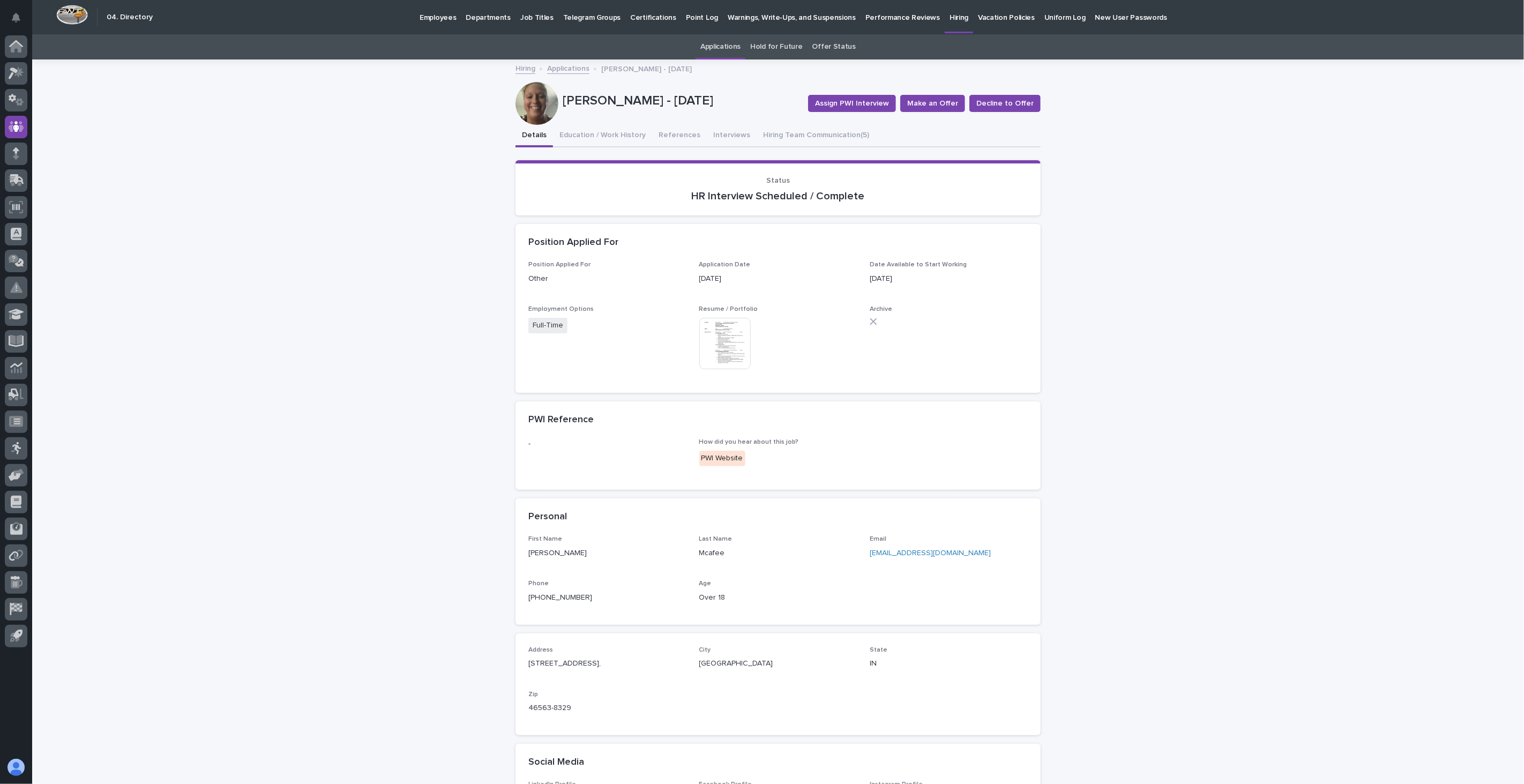
click at [719, 329] on img at bounding box center [725, 344] width 52 height 52
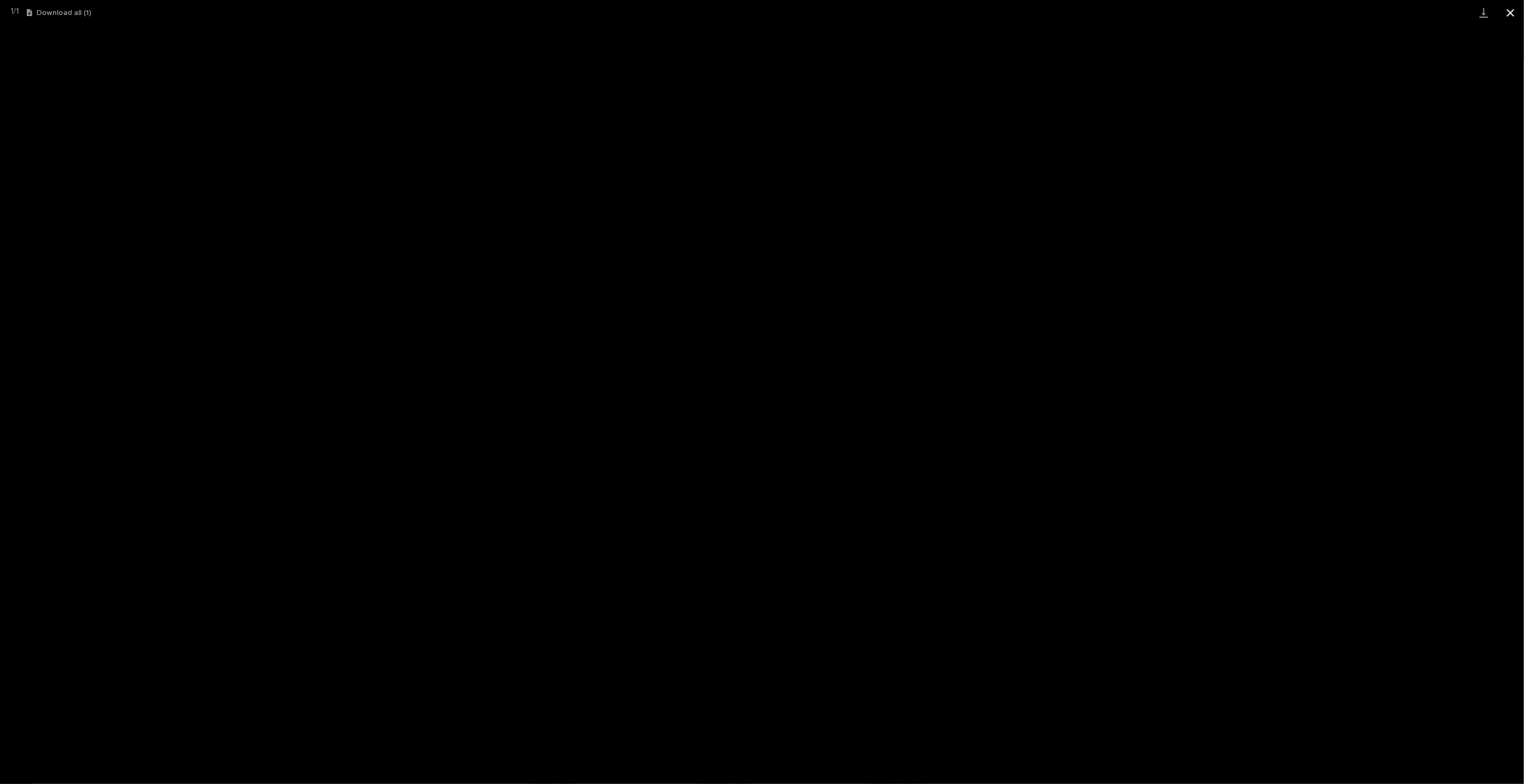
click at [1508, 10] on button "Close gallery" at bounding box center [1510, 12] width 27 height 25
